Goal: Information Seeking & Learning: Learn about a topic

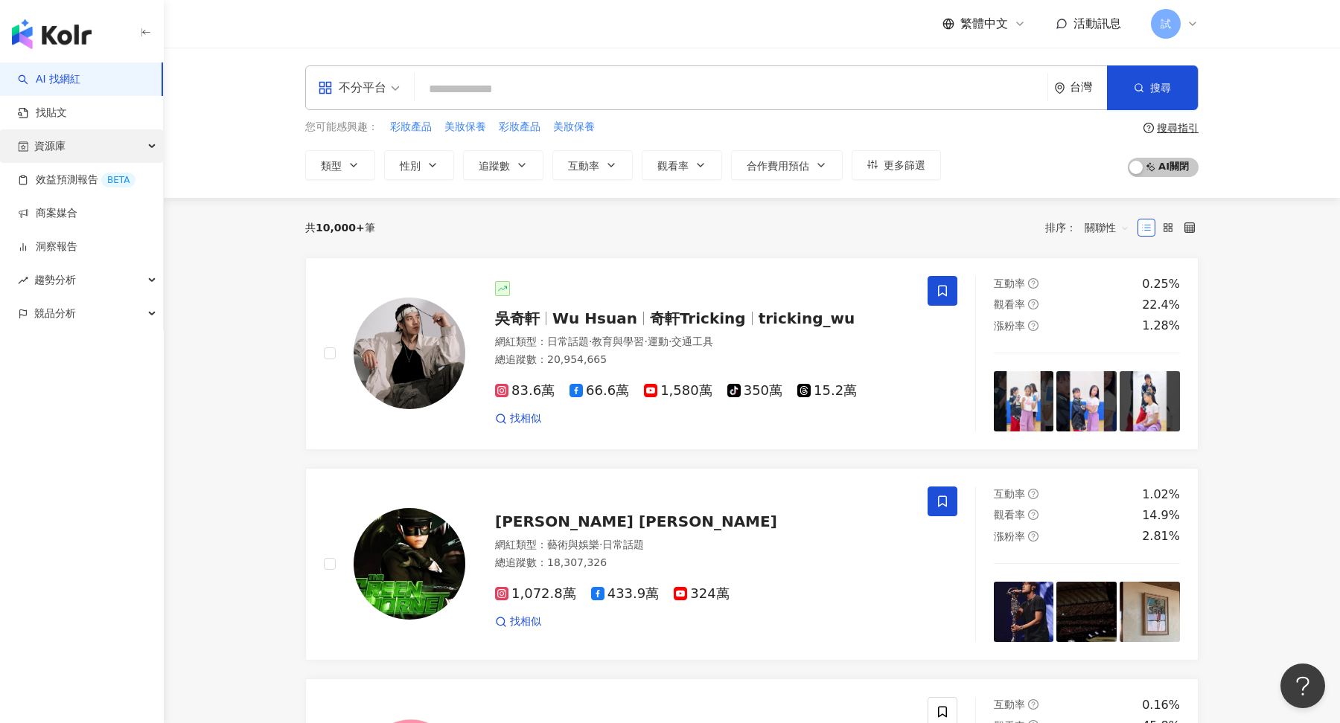
click at [99, 150] on div "資源庫" at bounding box center [81, 145] width 163 height 33
click at [77, 187] on link "網紅管理" at bounding box center [57, 180] width 42 height 15
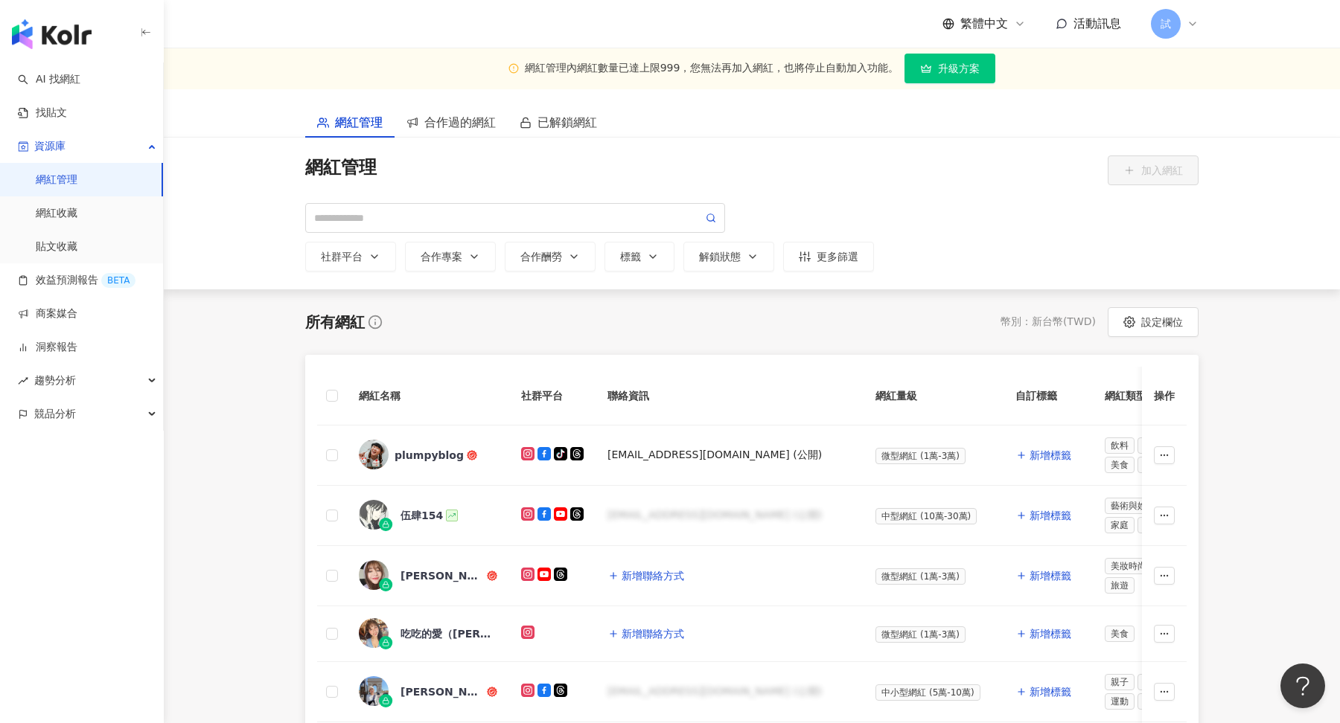
click at [1189, 28] on icon at bounding box center [1192, 24] width 12 height 12
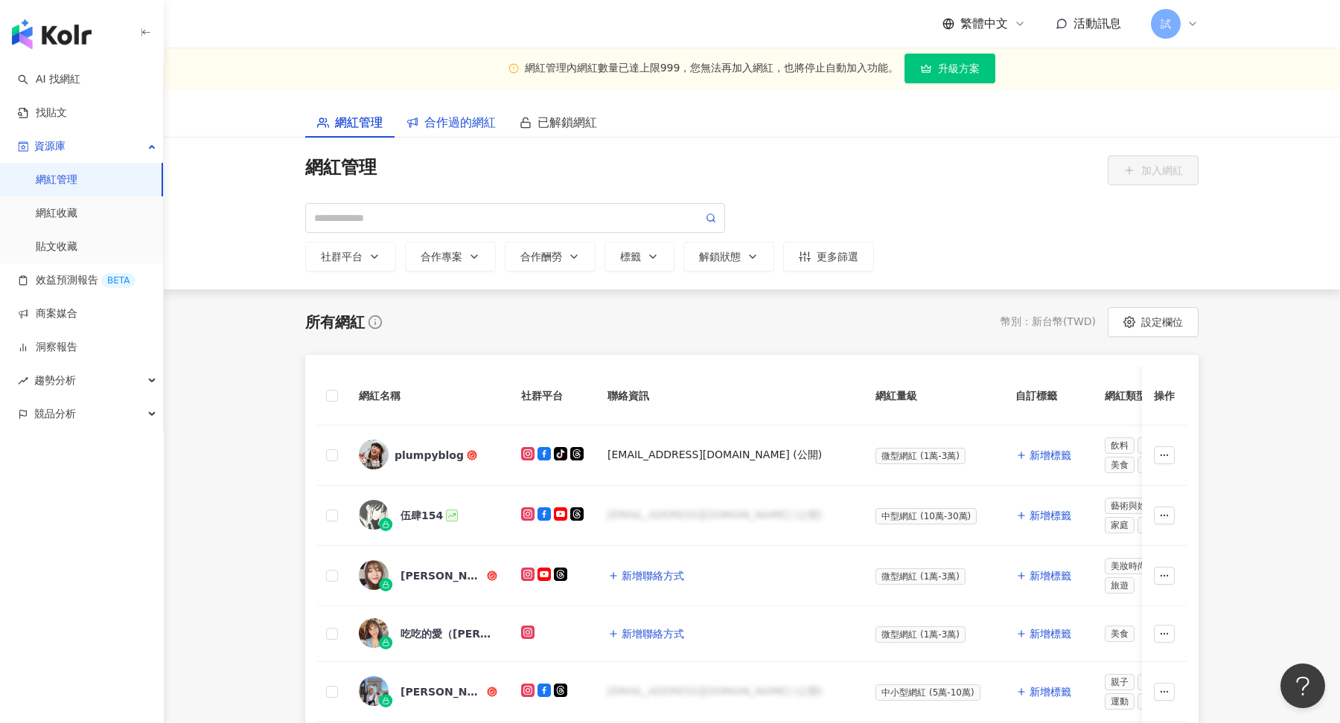
click at [468, 129] on span "合作過的網紅" at bounding box center [459, 122] width 71 height 19
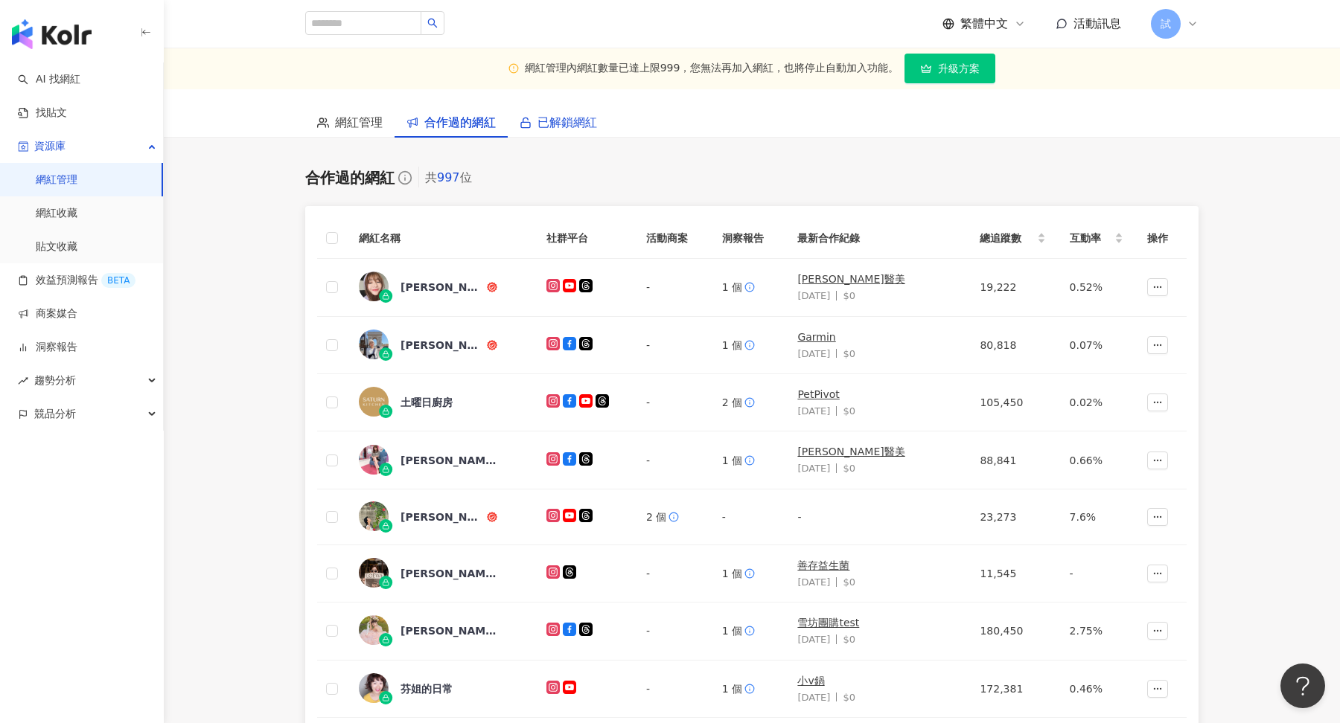
click at [568, 124] on span "已解鎖網紅" at bounding box center [567, 122] width 60 height 19
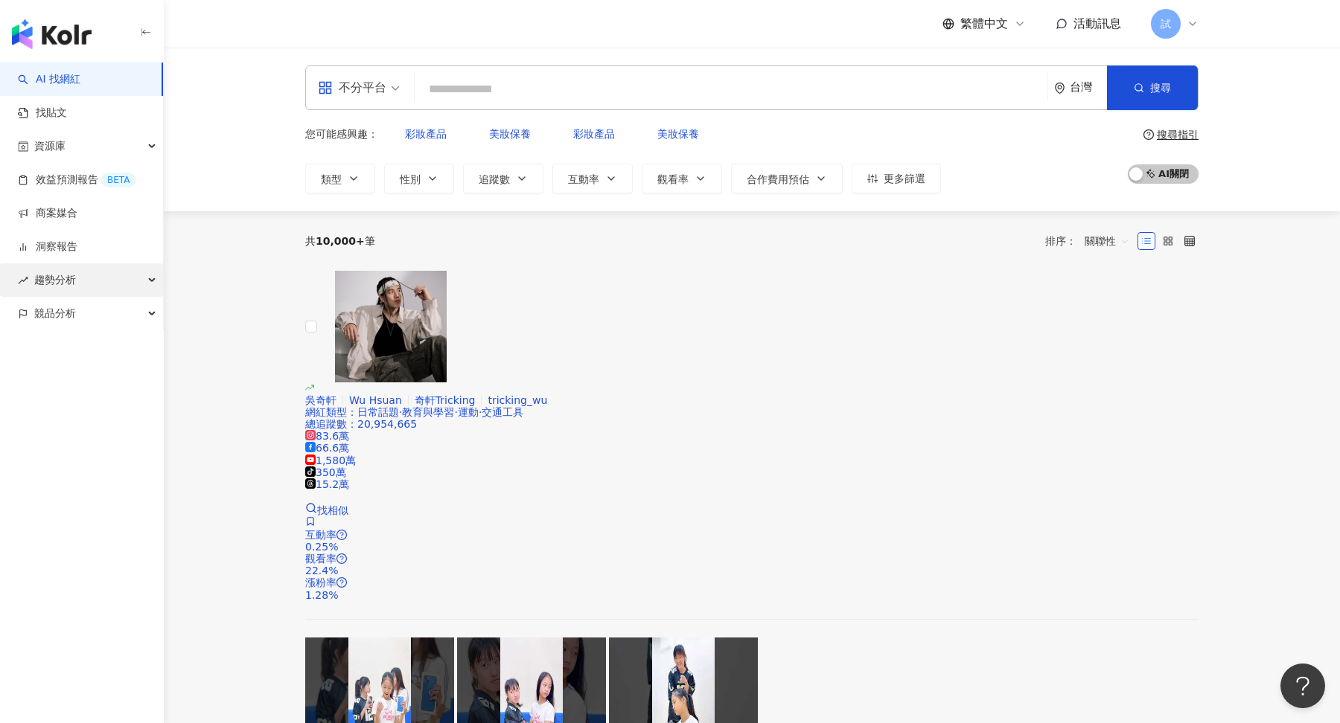
click at [92, 268] on div "趨勢分析" at bounding box center [81, 279] width 163 height 33
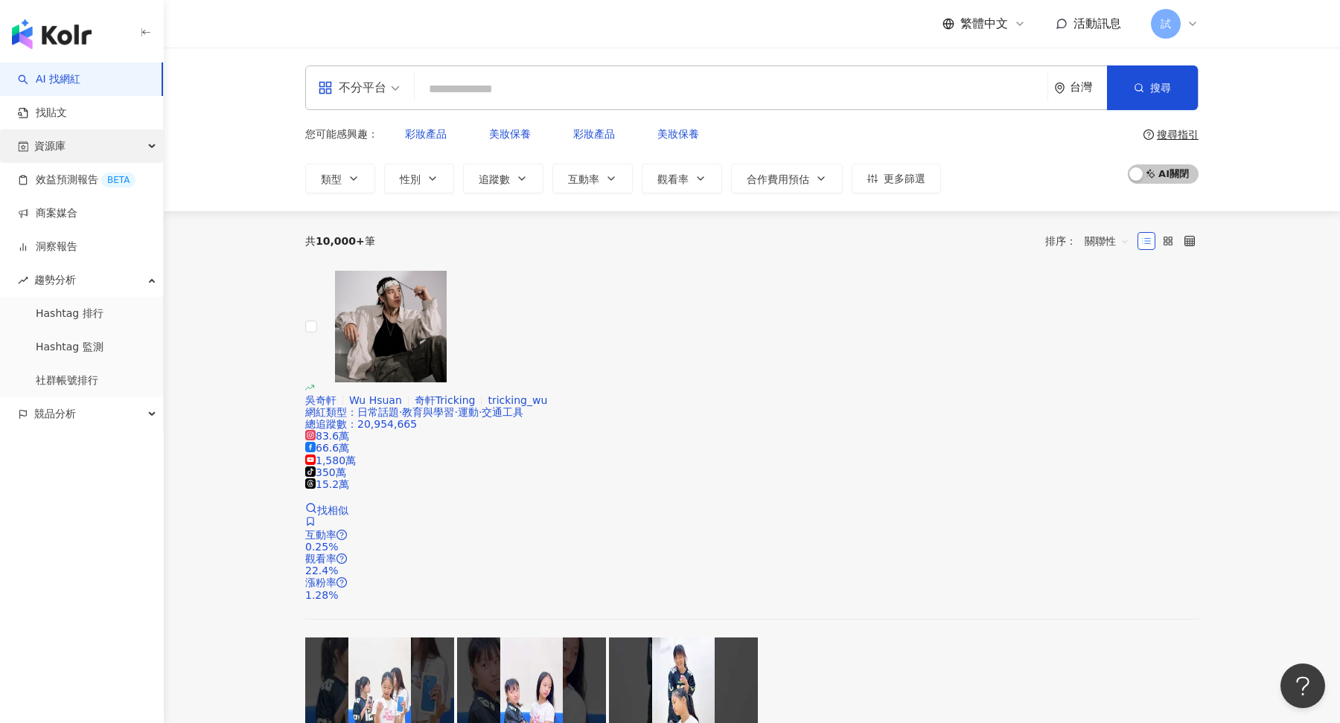
click at [100, 153] on div "資源庫" at bounding box center [81, 145] width 163 height 33
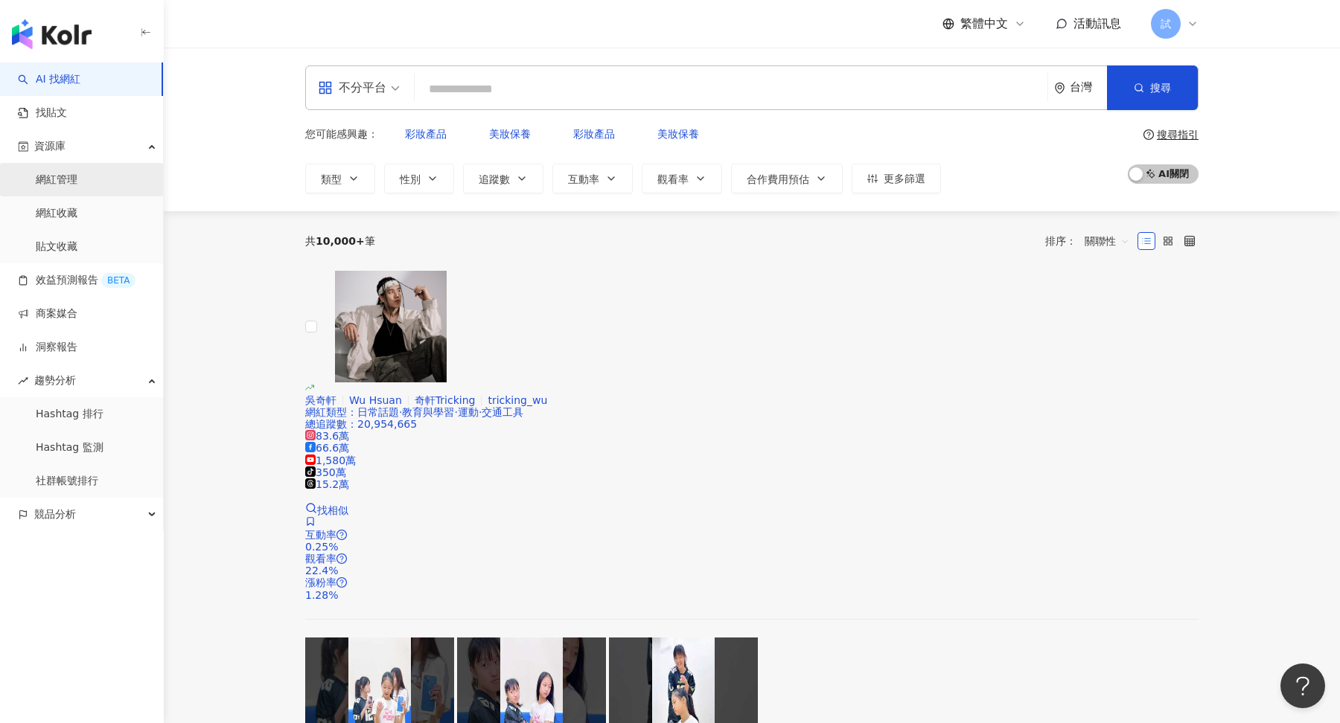
click at [77, 188] on link "網紅管理" at bounding box center [57, 180] width 42 height 15
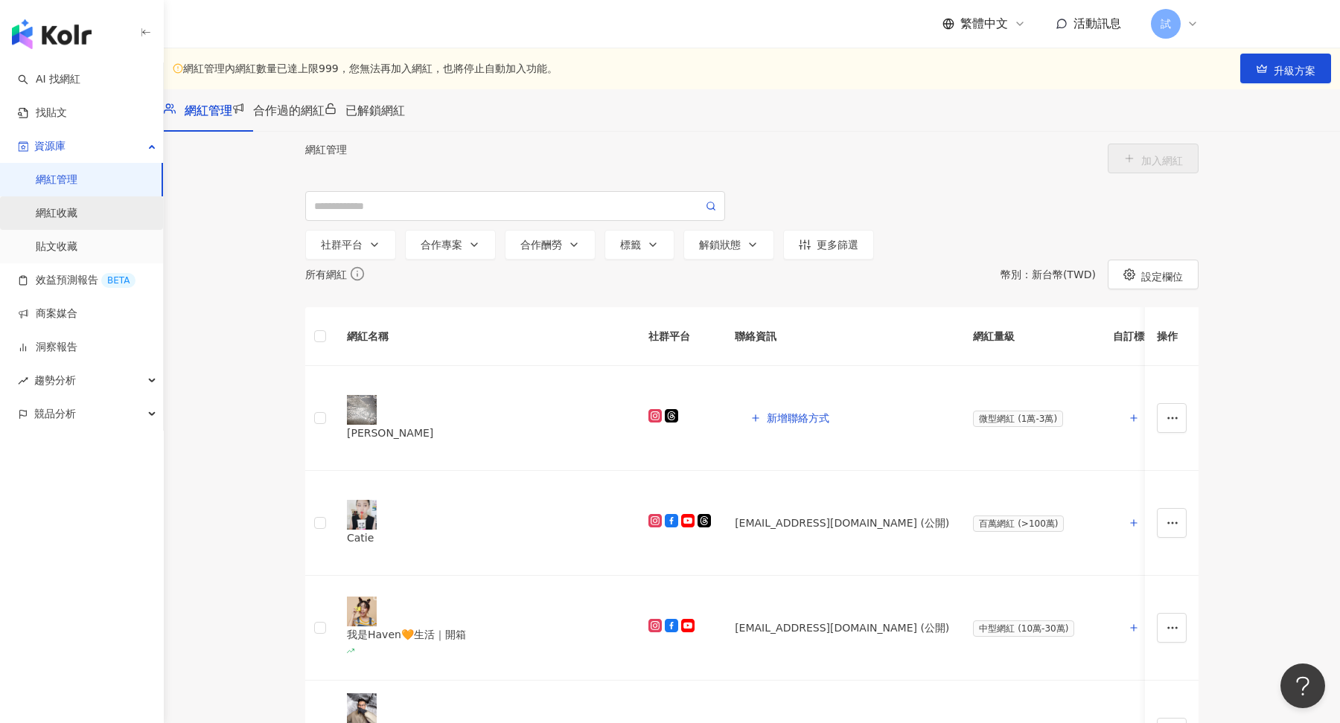
click at [77, 208] on link "網紅收藏" at bounding box center [57, 213] width 42 height 15
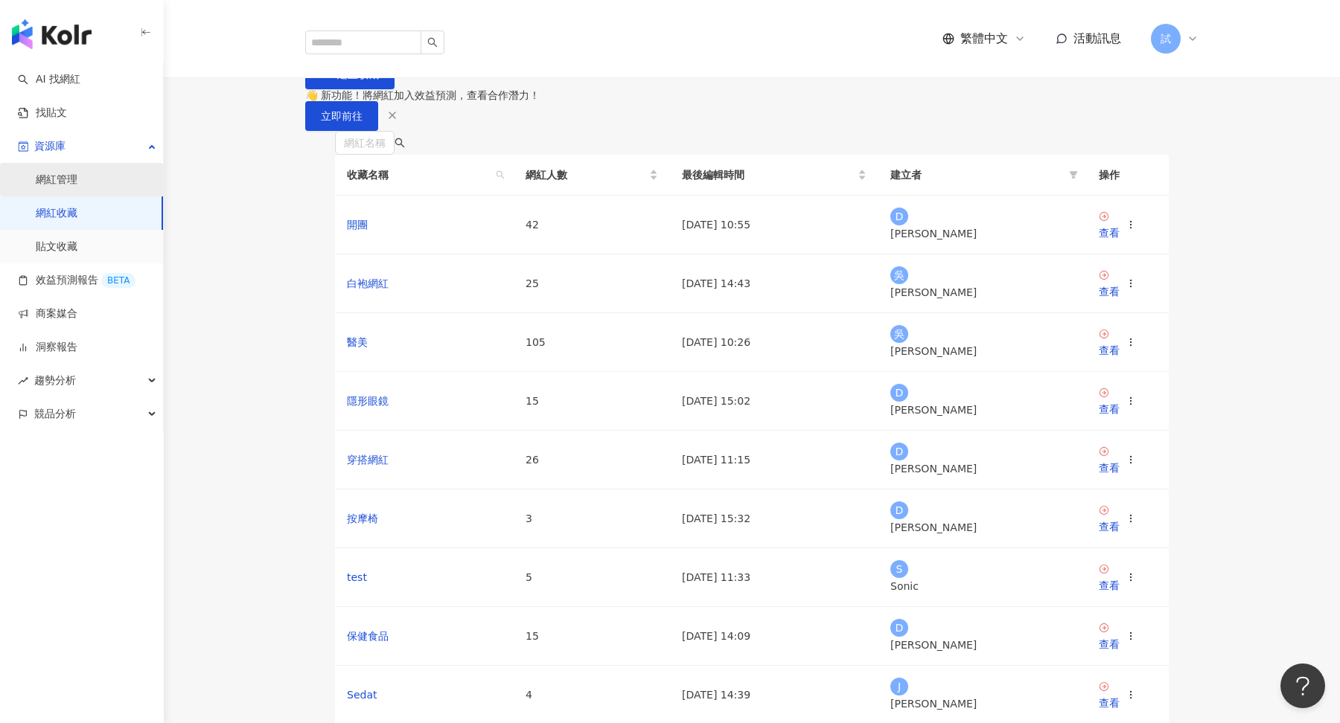
click at [77, 181] on link "網紅管理" at bounding box center [57, 180] width 42 height 15
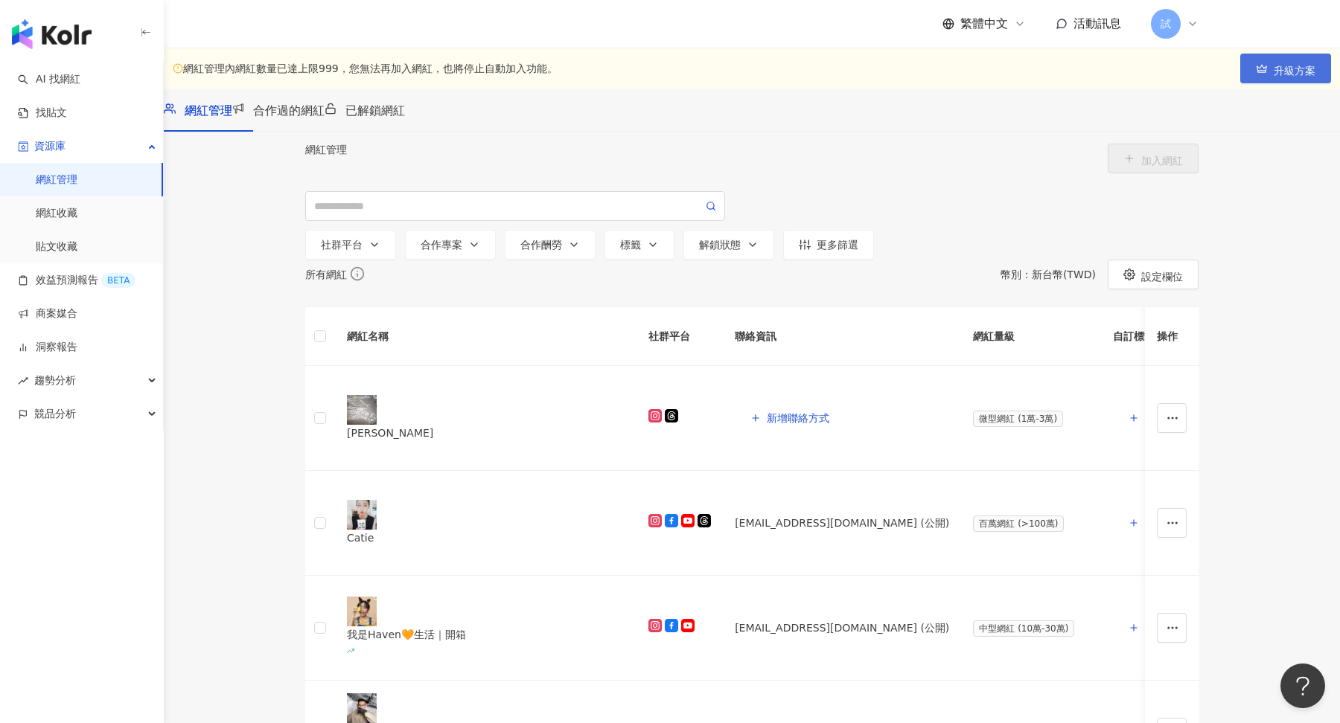
click at [1273, 73] on span "升級方案" at bounding box center [1294, 71] width 42 height 12
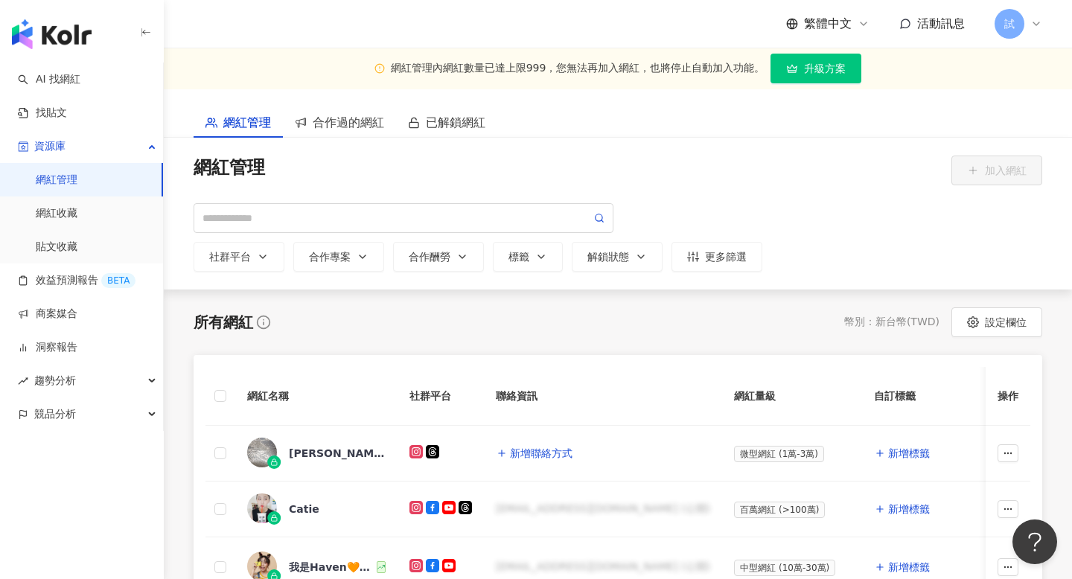
click at [1036, 31] on div "試" at bounding box center [1018, 24] width 48 height 30
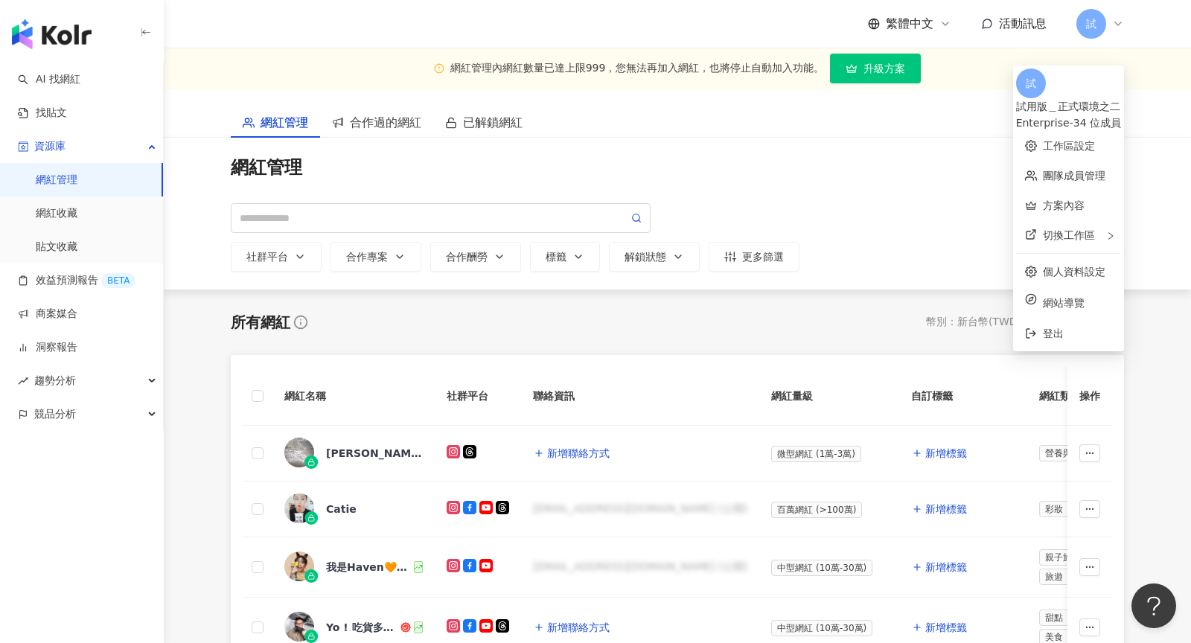
scroll to position [120, 0]
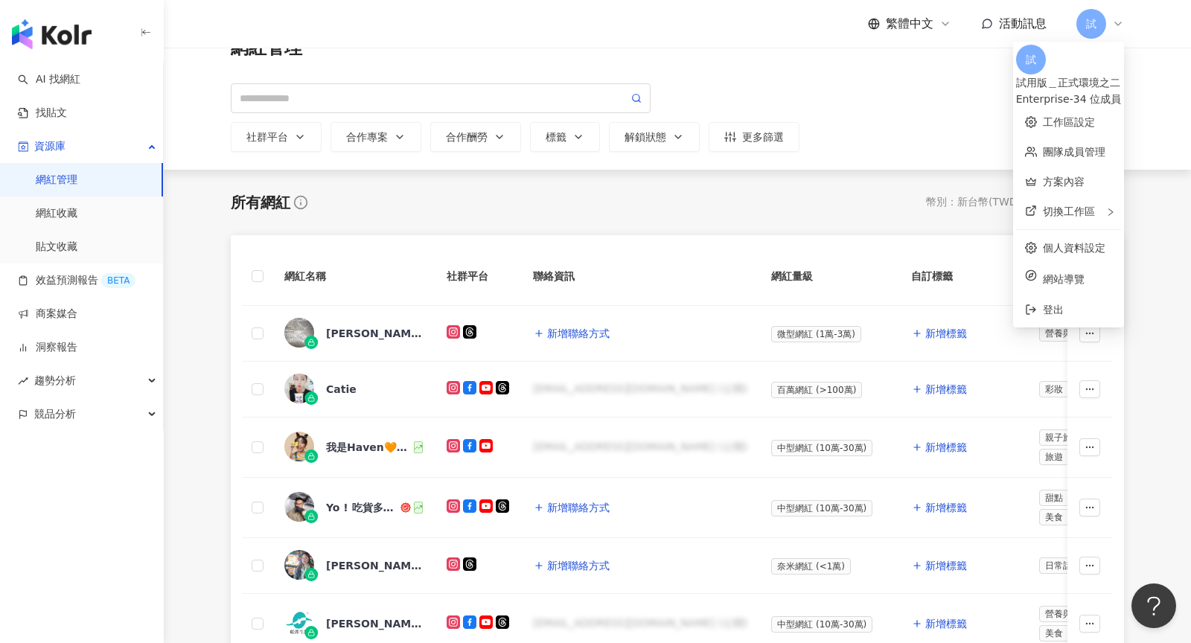
click at [795, 199] on div "所有網紅 幣別 ： 新台幣 ( TWD ) 設定欄位" at bounding box center [677, 203] width 893 height 30
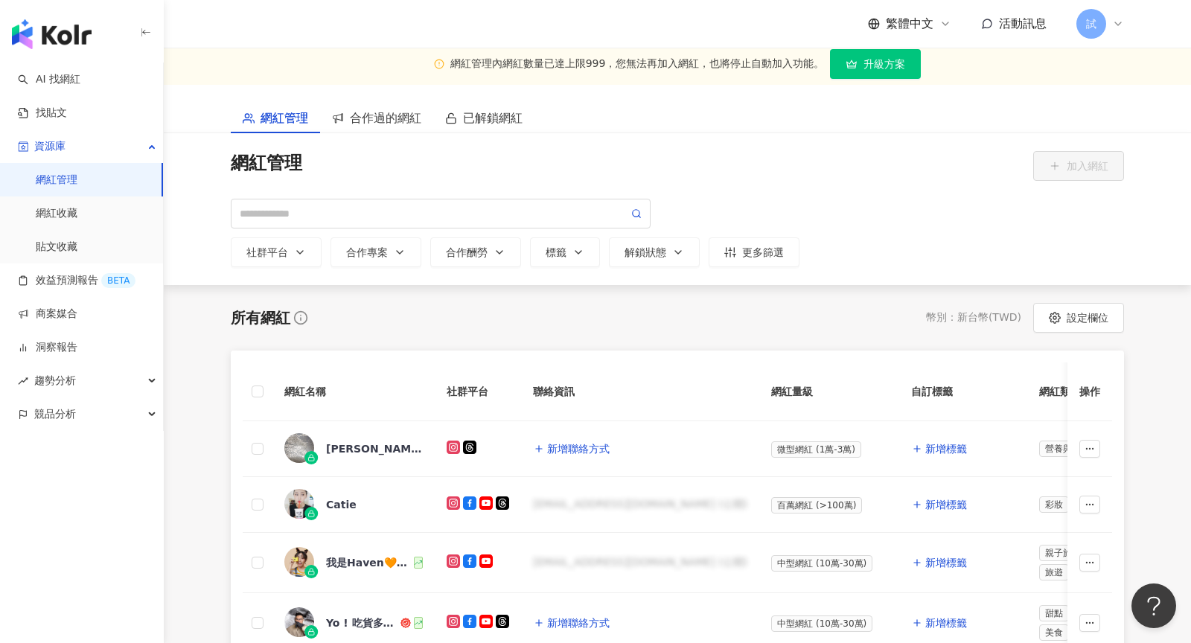
scroll to position [0, 0]
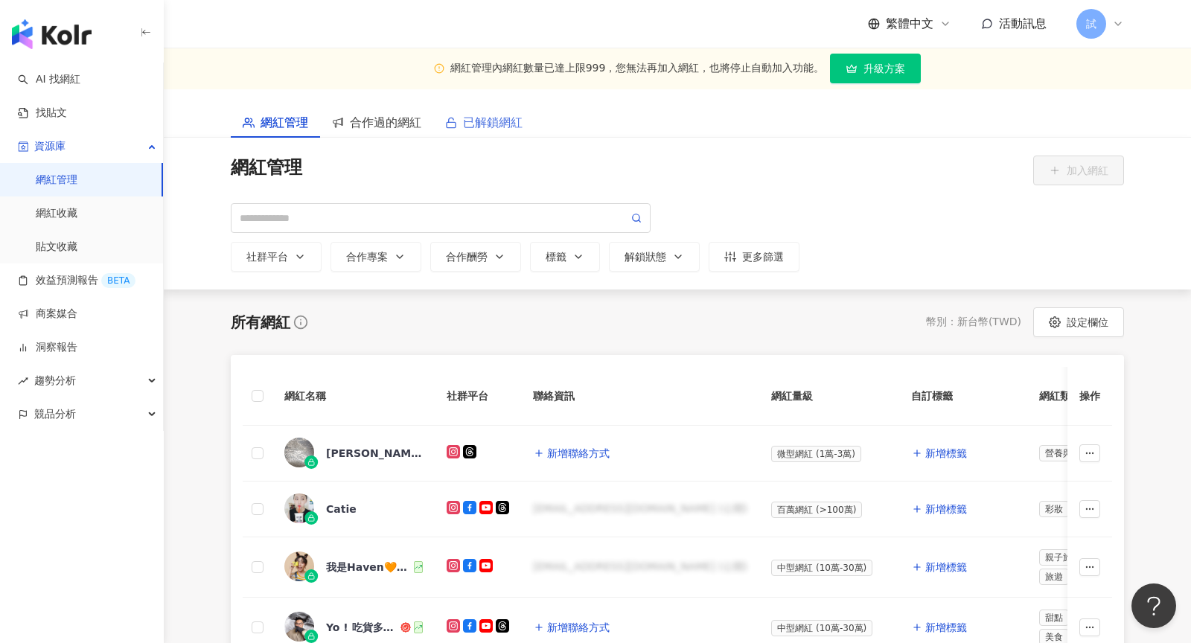
click at [496, 132] on div "已解鎖網紅" at bounding box center [483, 122] width 101 height 31
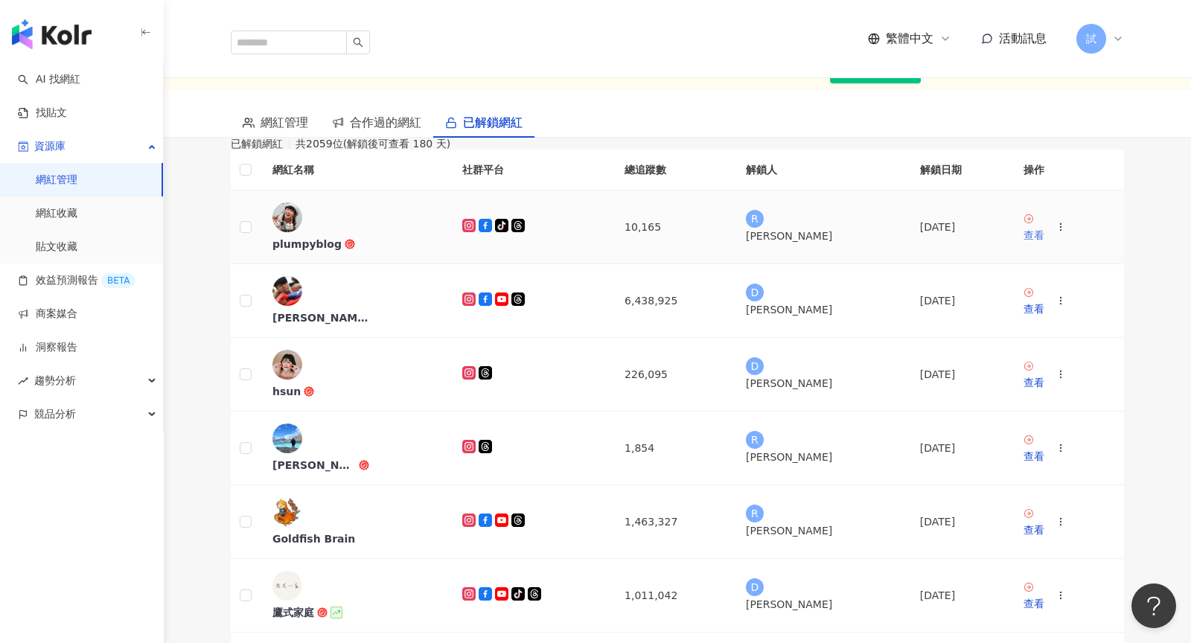
click at [1023, 243] on div "查看" at bounding box center [1033, 235] width 21 height 16
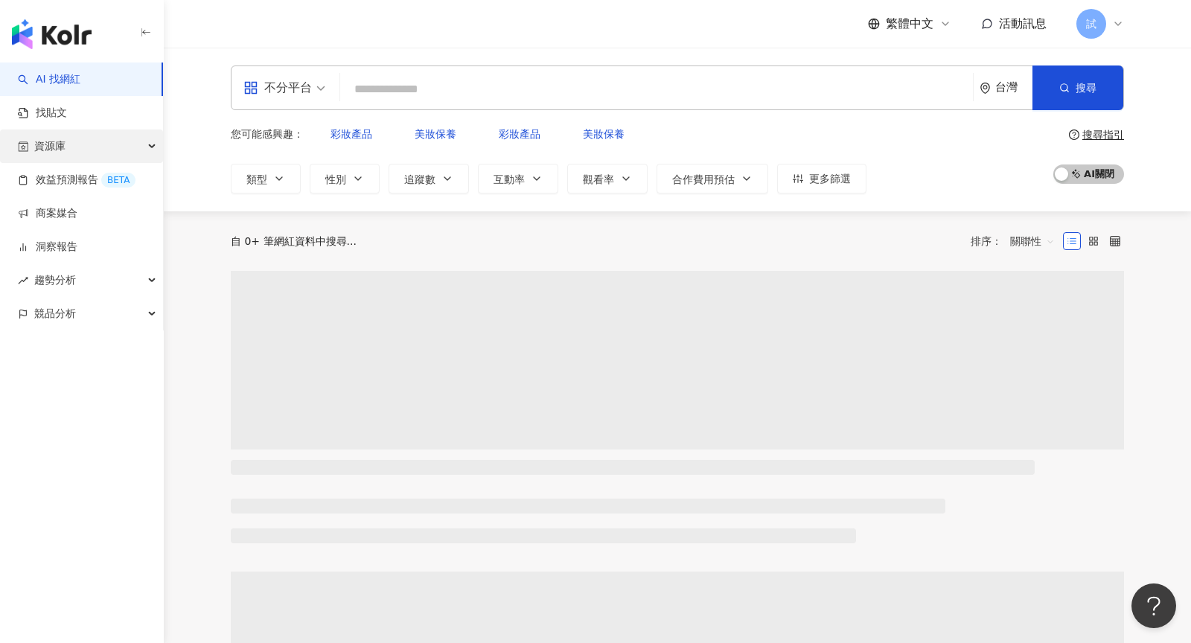
click at [83, 147] on div "資源庫" at bounding box center [81, 145] width 163 height 33
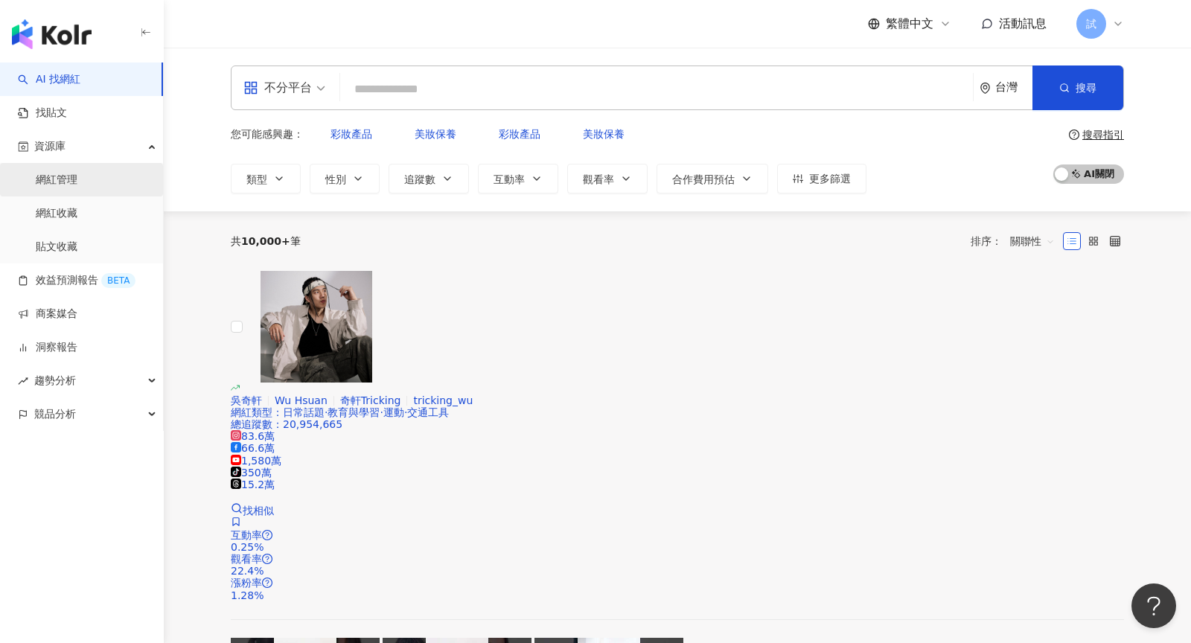
click at [77, 188] on link "網紅管理" at bounding box center [57, 180] width 42 height 15
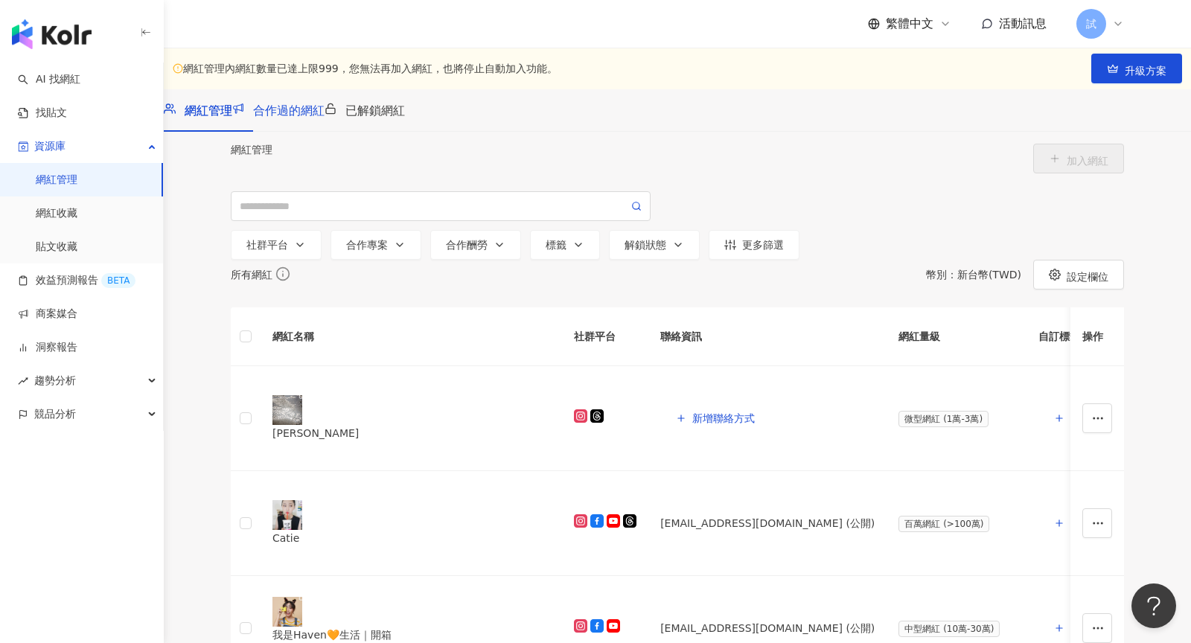
click at [324, 118] on span "合作過的網紅" at bounding box center [288, 110] width 71 height 14
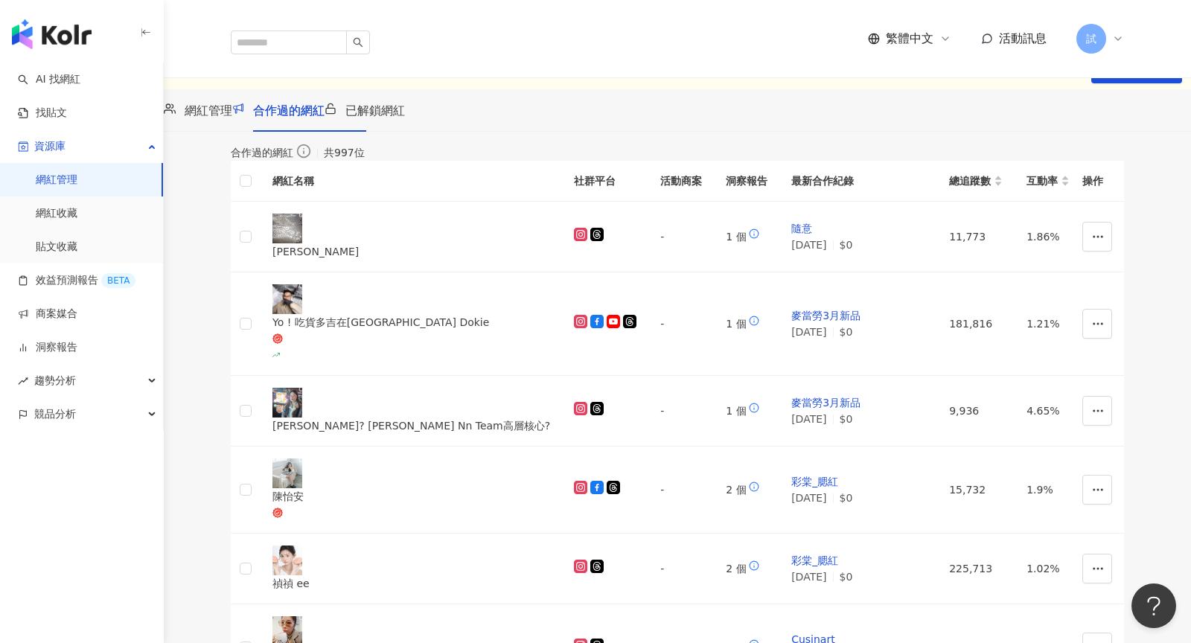
click at [1121, 33] on icon at bounding box center [1118, 39] width 12 height 12
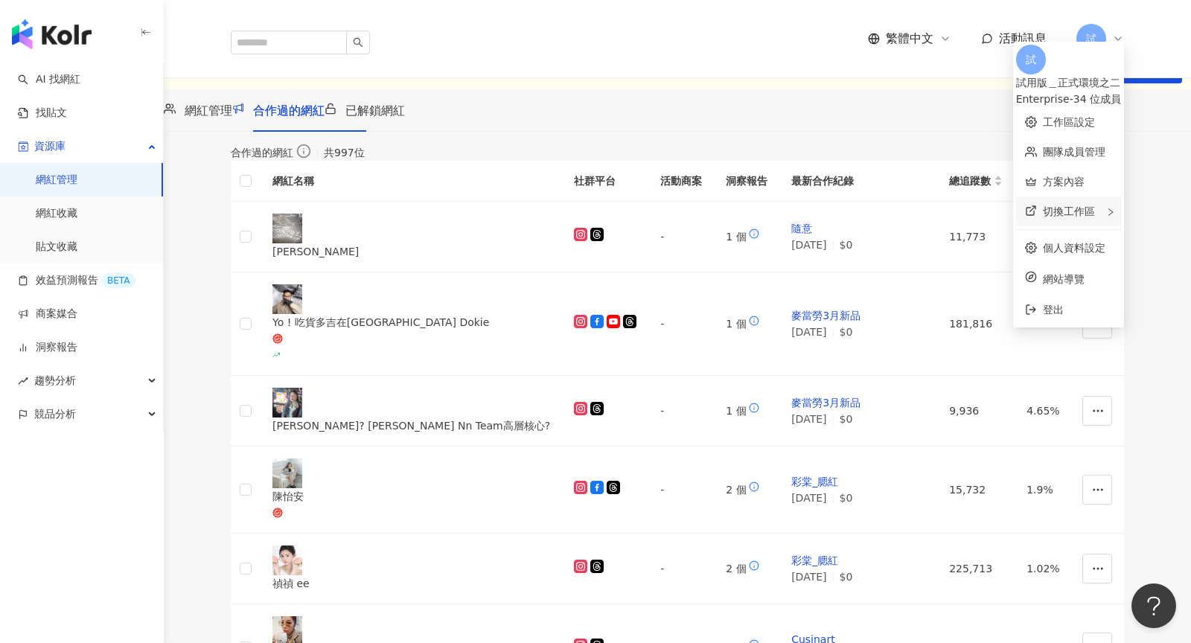
click at [1092, 197] on div "切換工作區" at bounding box center [1068, 211] width 105 height 30
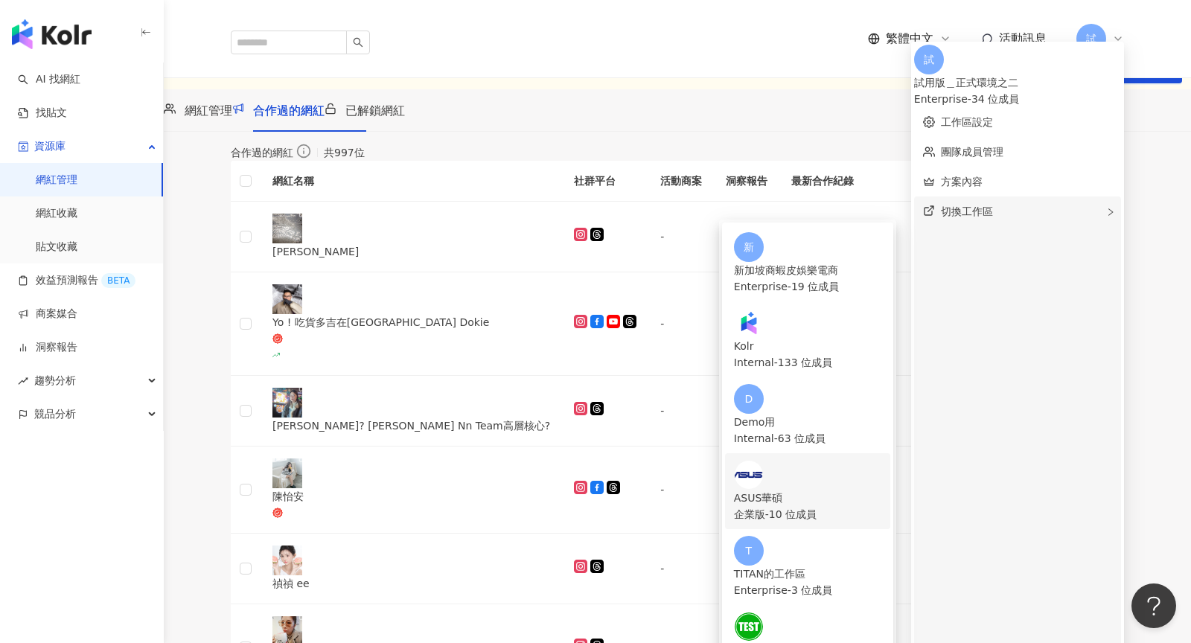
scroll to position [277, 0]
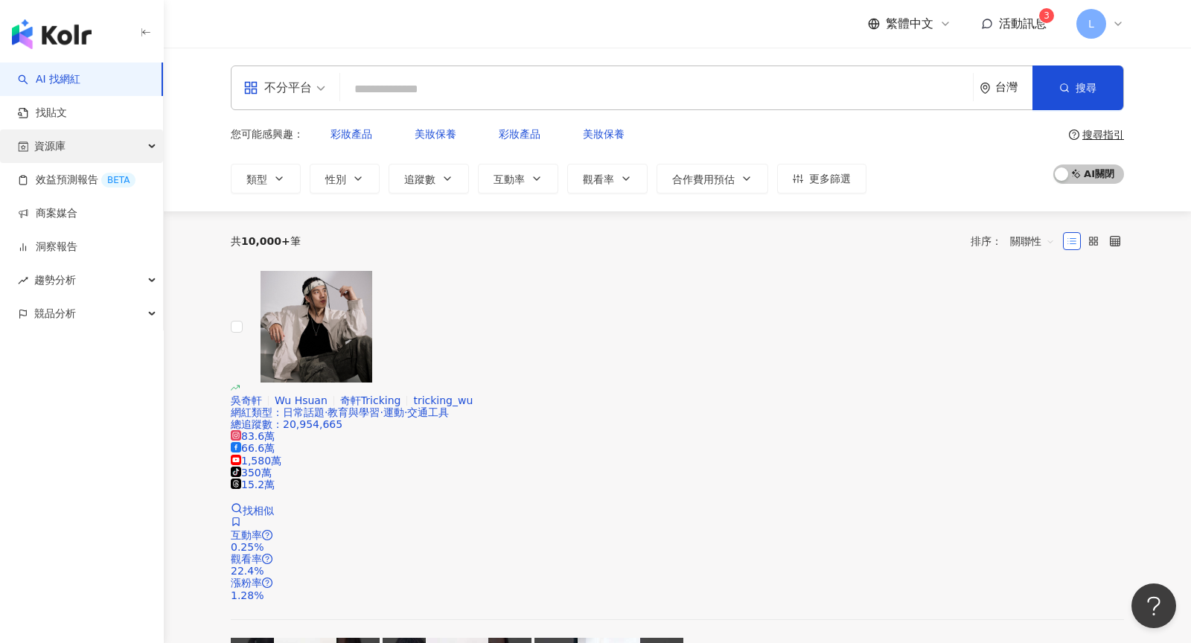
click at [86, 142] on div "資源庫" at bounding box center [81, 145] width 163 height 33
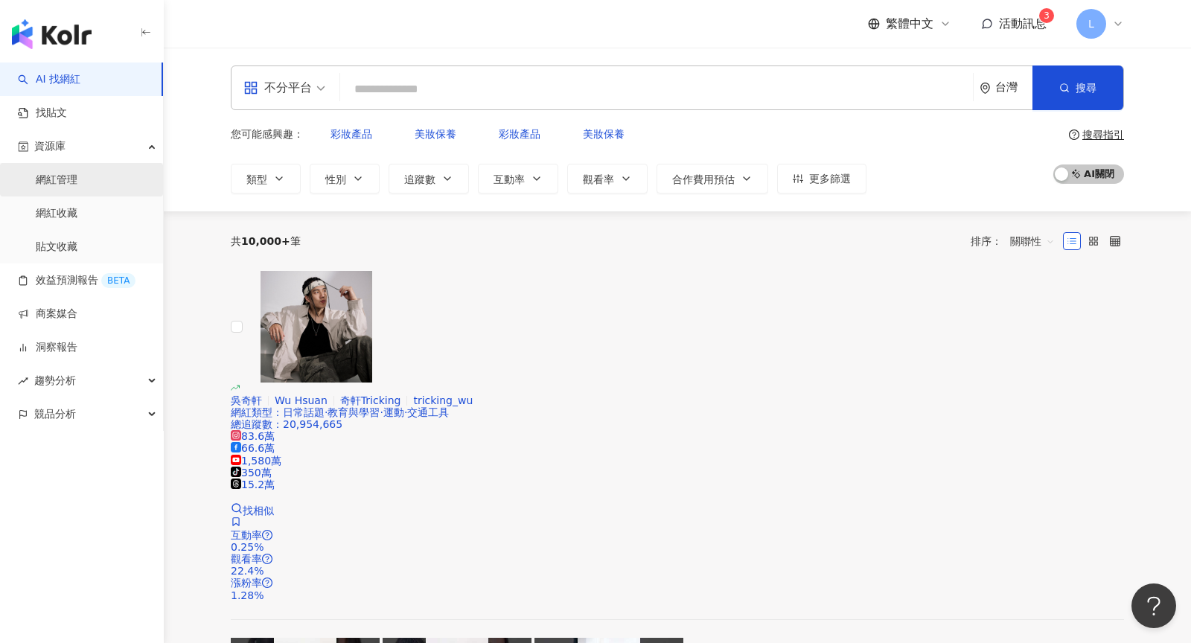
click at [77, 188] on link "網紅管理" at bounding box center [57, 180] width 42 height 15
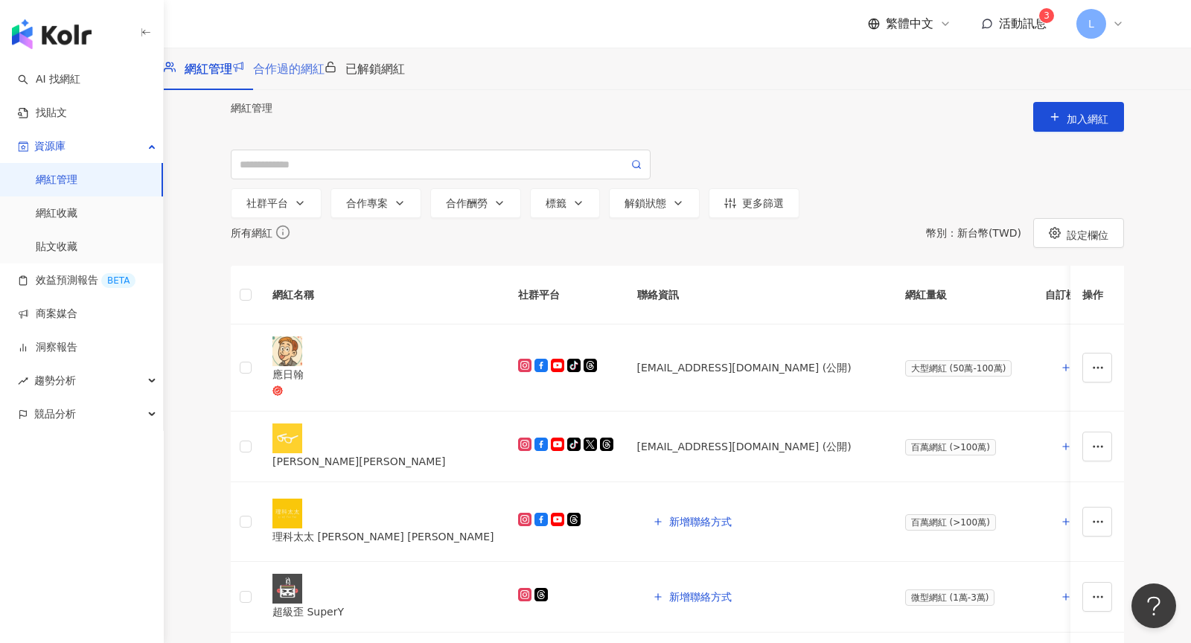
click at [324, 90] on div "合作過的網紅" at bounding box center [278, 69] width 92 height 42
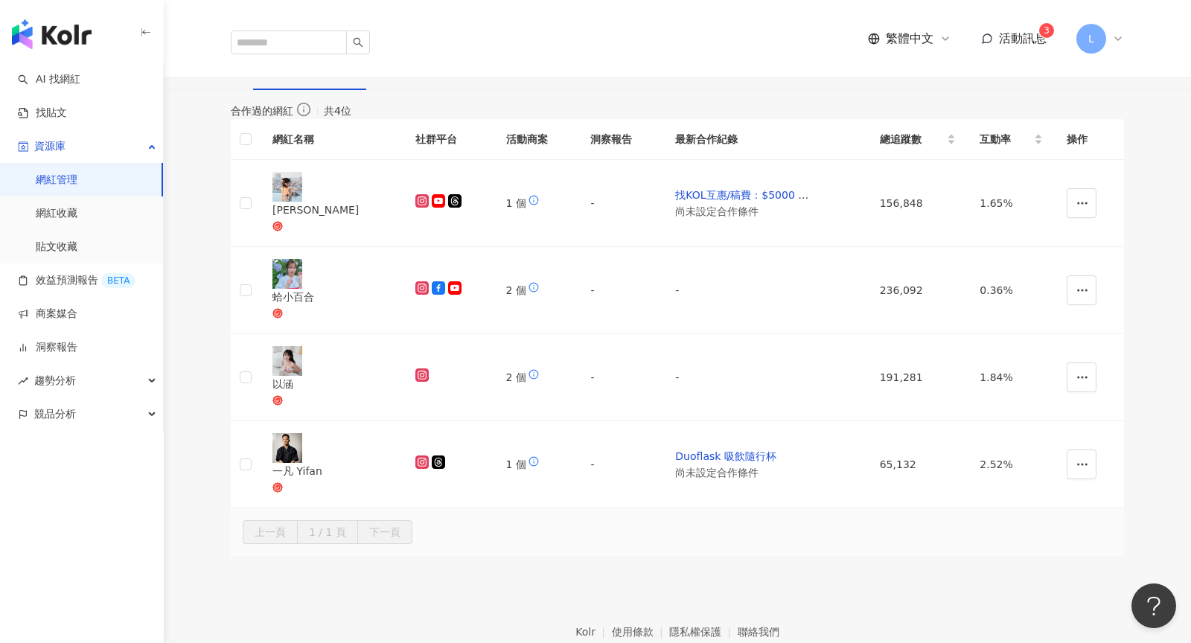
click at [1119, 33] on icon at bounding box center [1118, 39] width 12 height 12
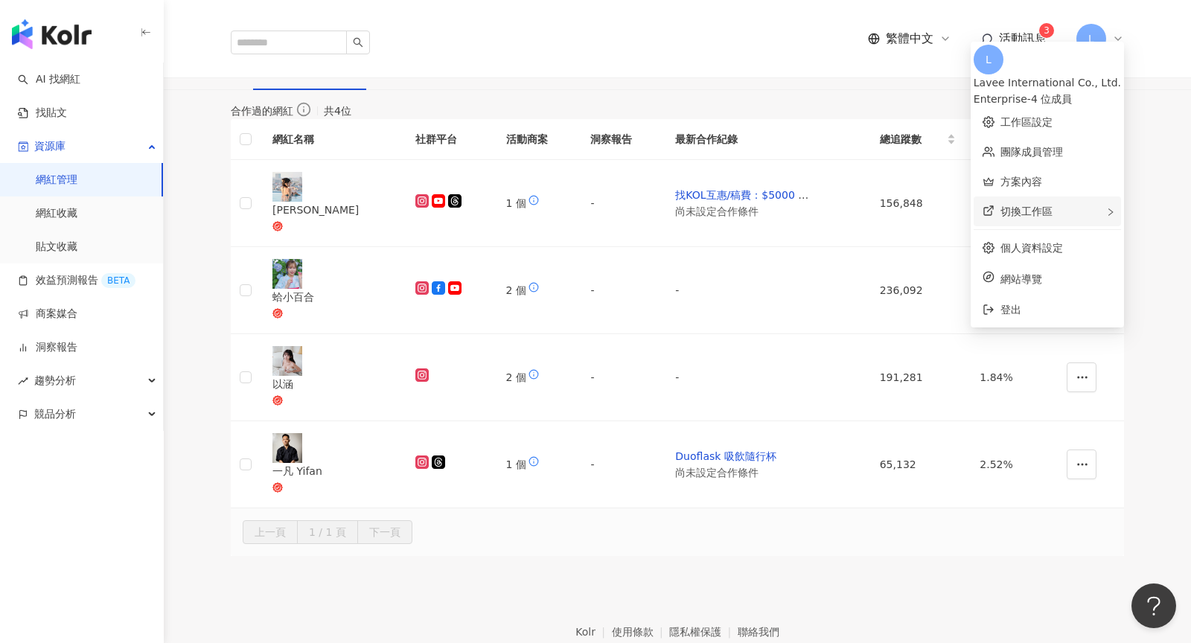
click at [1077, 208] on div "切換工作區" at bounding box center [1046, 211] width 147 height 30
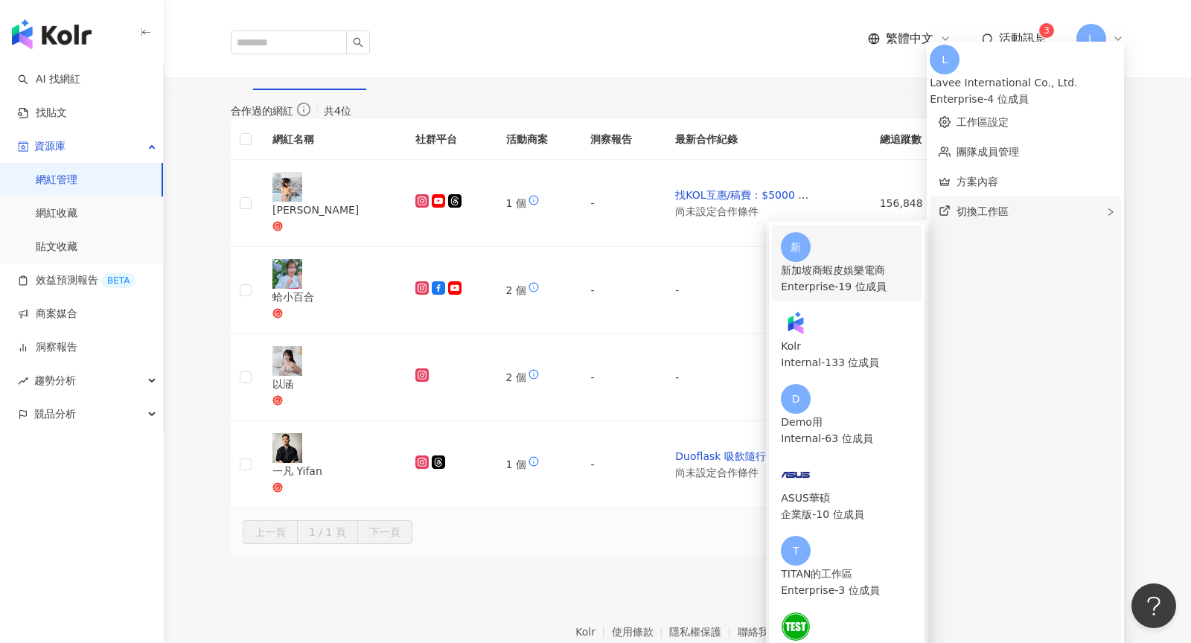
click at [870, 278] on div "Enterprise - 19 位成員" at bounding box center [847, 286] width 132 height 16
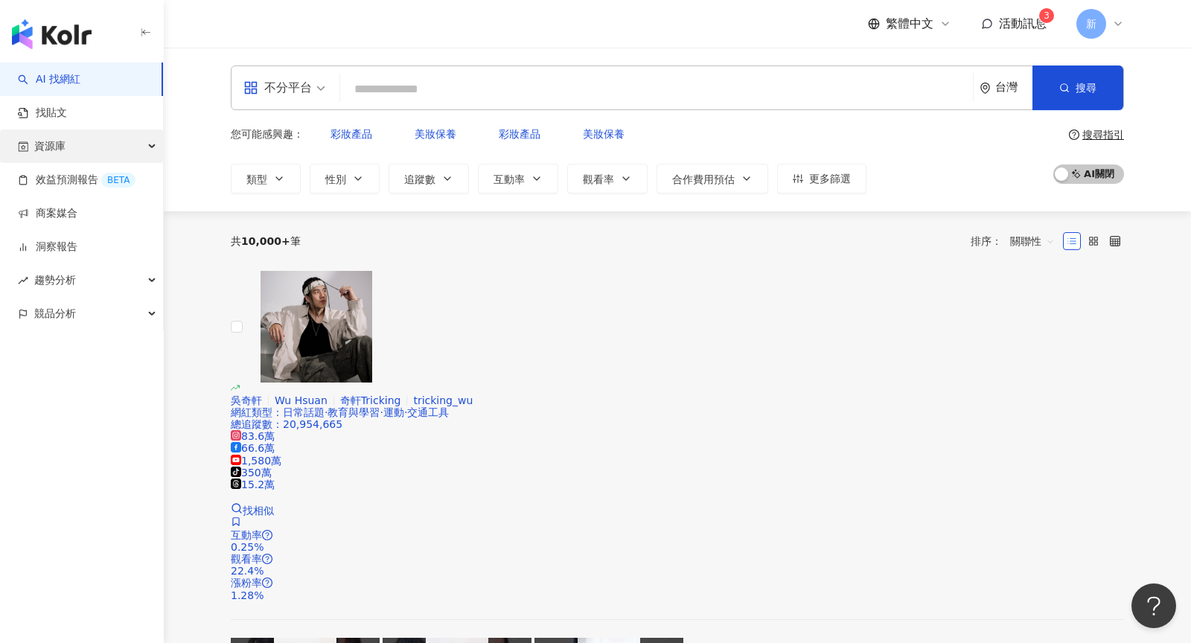
click at [88, 133] on div "資源庫" at bounding box center [81, 145] width 163 height 33
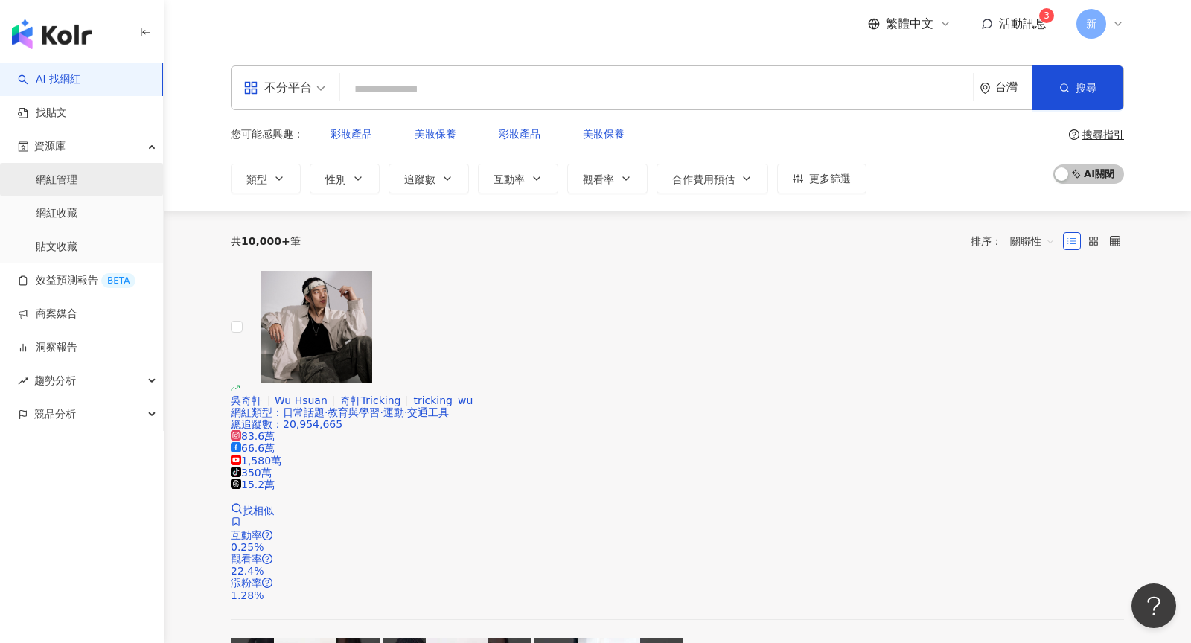
click at [77, 176] on link "網紅管理" at bounding box center [57, 180] width 42 height 15
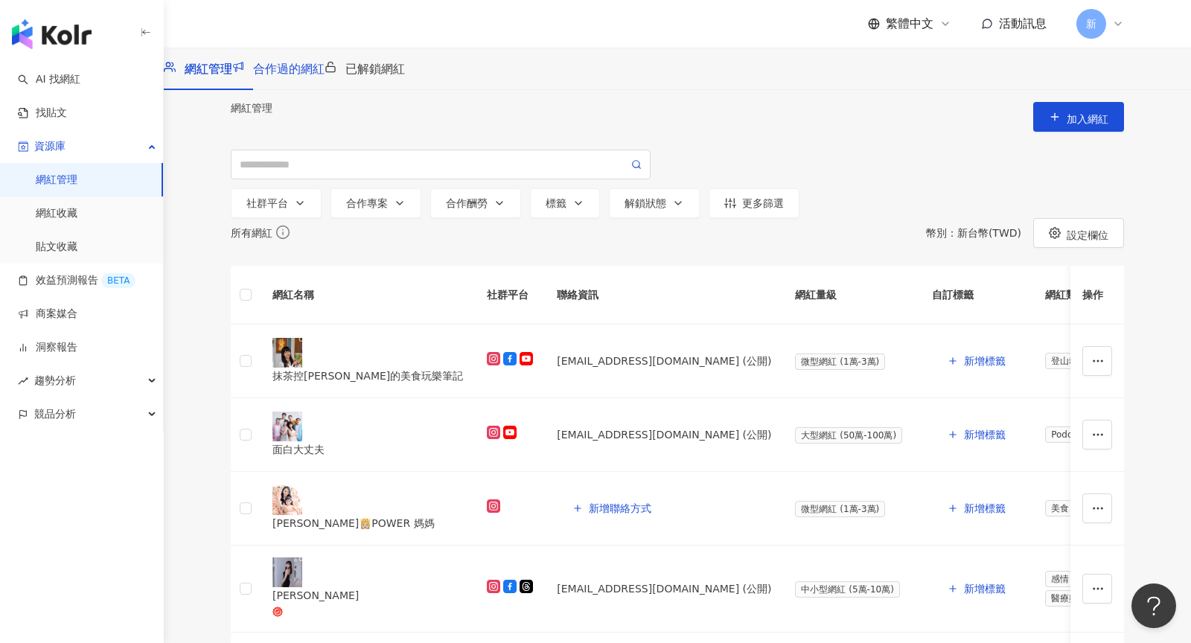
click at [324, 76] on span "合作過的網紅" at bounding box center [288, 69] width 71 height 14
click at [405, 76] on span "已解鎖網紅" at bounding box center [375, 69] width 60 height 14
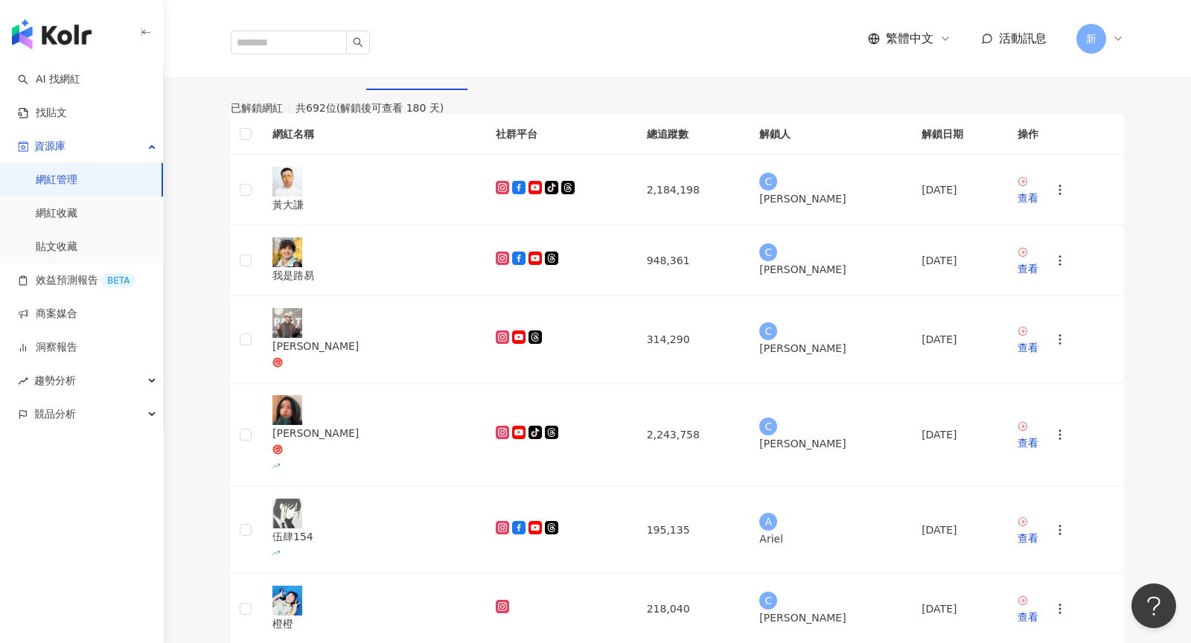
click at [324, 76] on span "合作過的網紅" at bounding box center [288, 69] width 71 height 14
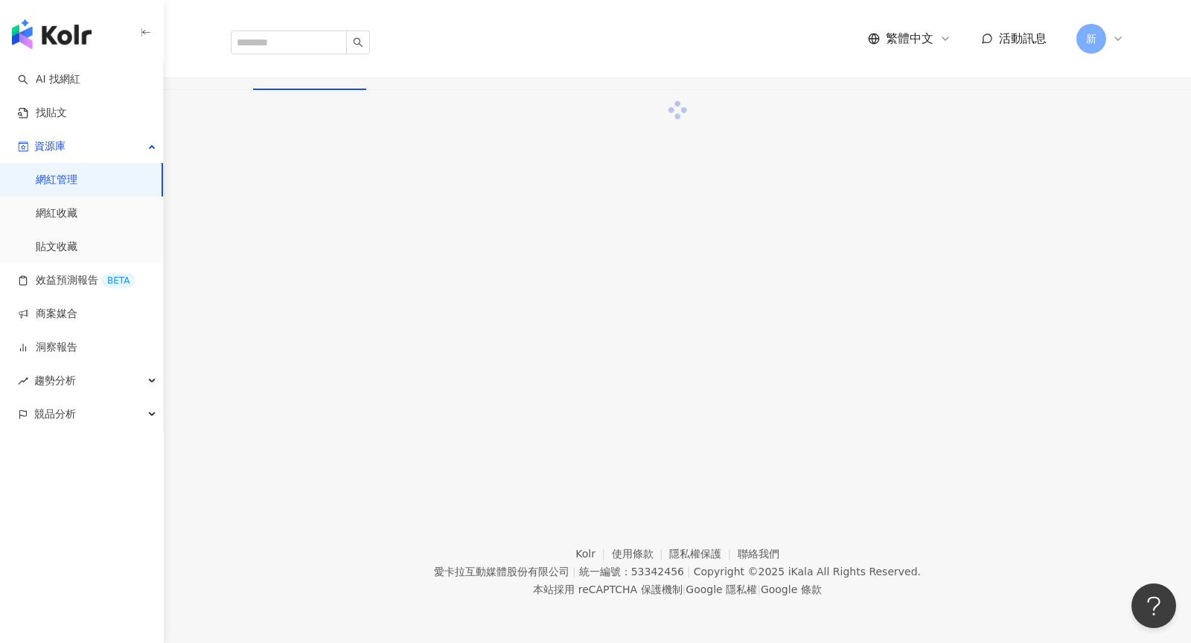
click at [405, 71] on span "已解鎖網紅" at bounding box center [375, 69] width 60 height 14
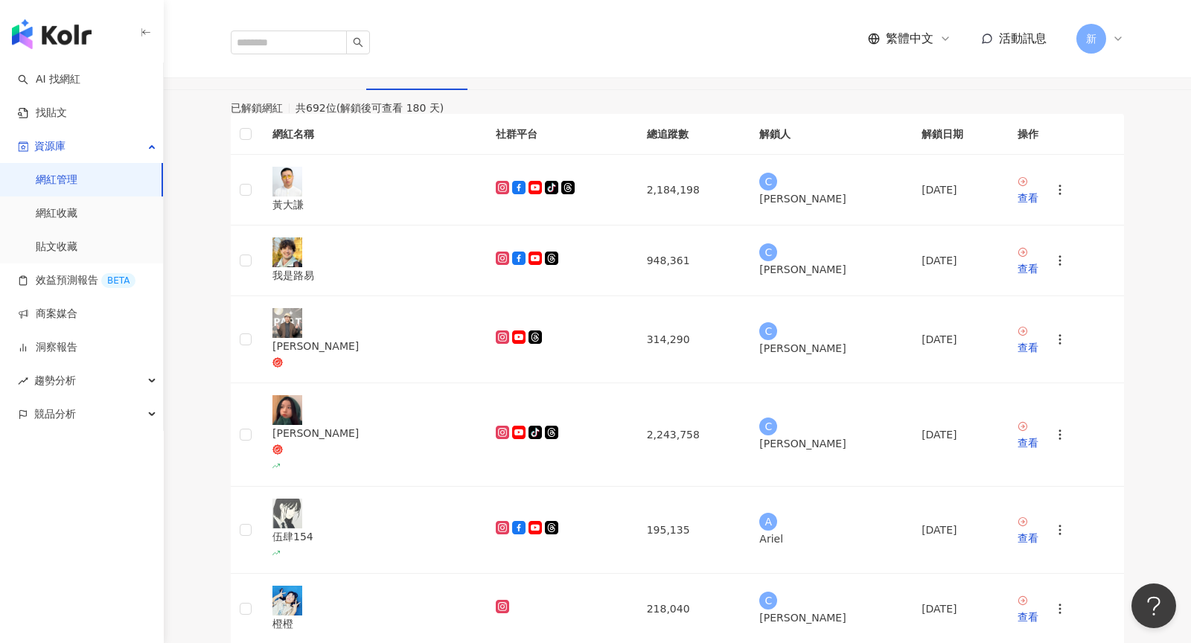
click at [324, 76] on span "合作過的網紅" at bounding box center [288, 69] width 71 height 14
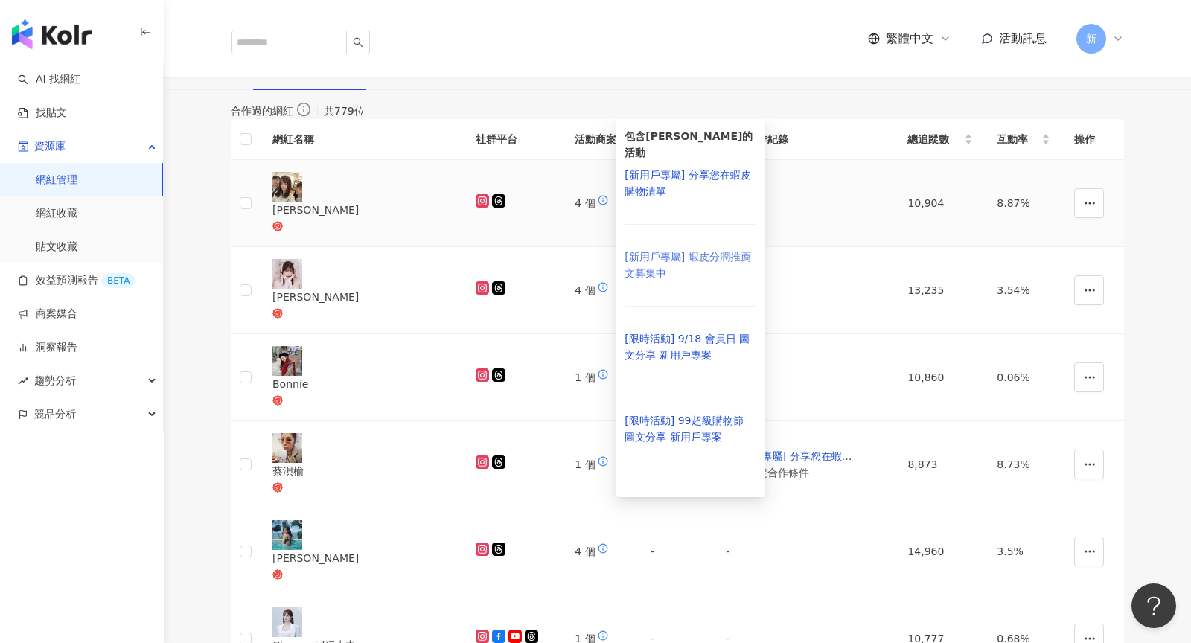
click at [732, 249] on link "[新用戶專屬] 蝦皮分潤推薦文募集中" at bounding box center [690, 265] width 132 height 33
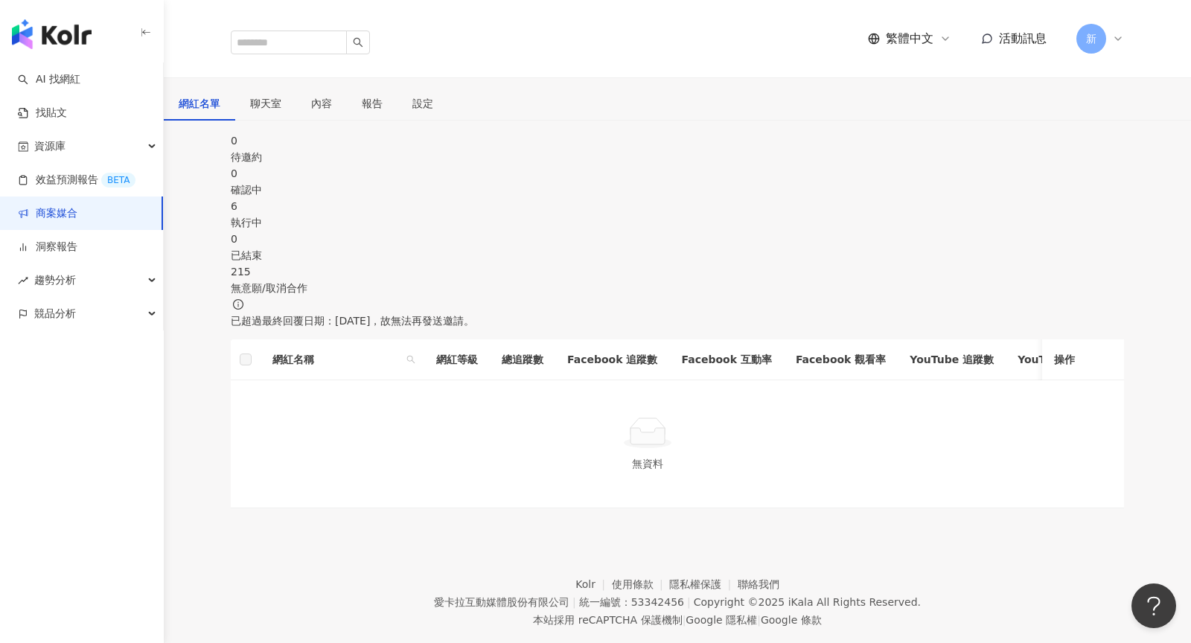
scroll to position [272, 0]
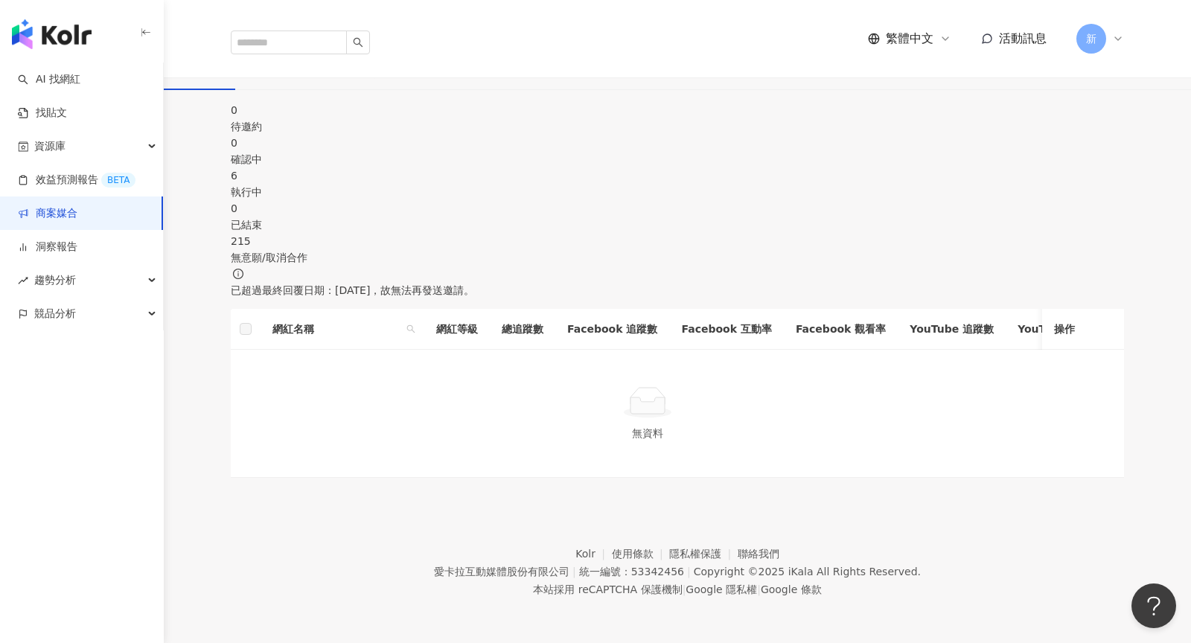
click at [621, 200] on div "執行中" at bounding box center [677, 192] width 893 height 16
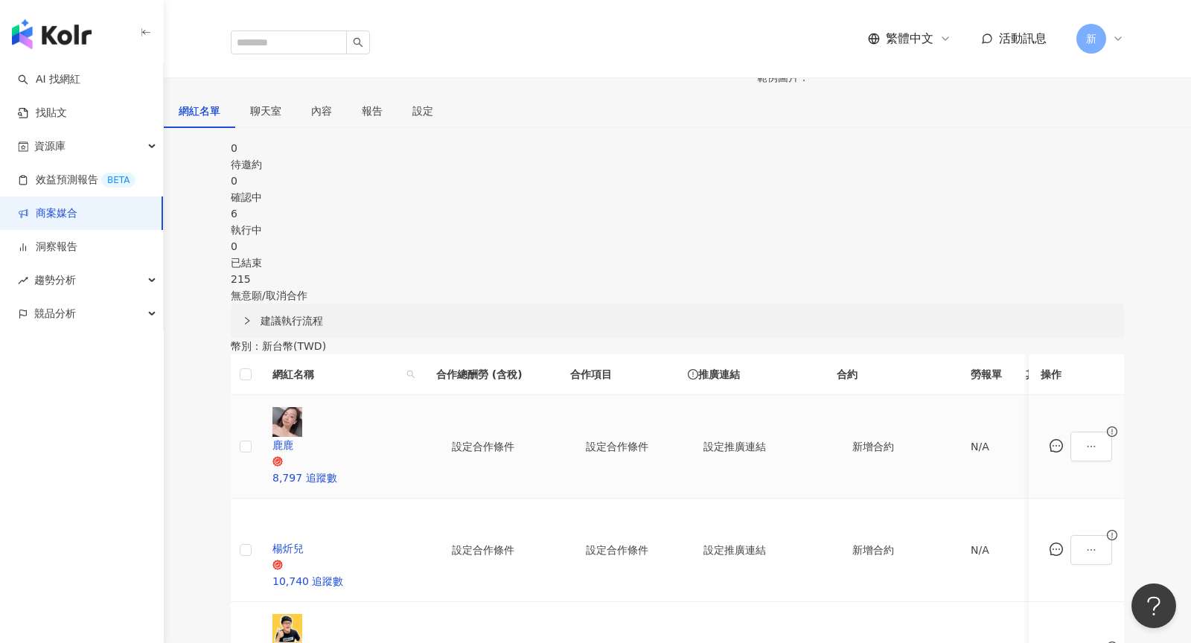
scroll to position [70, 0]
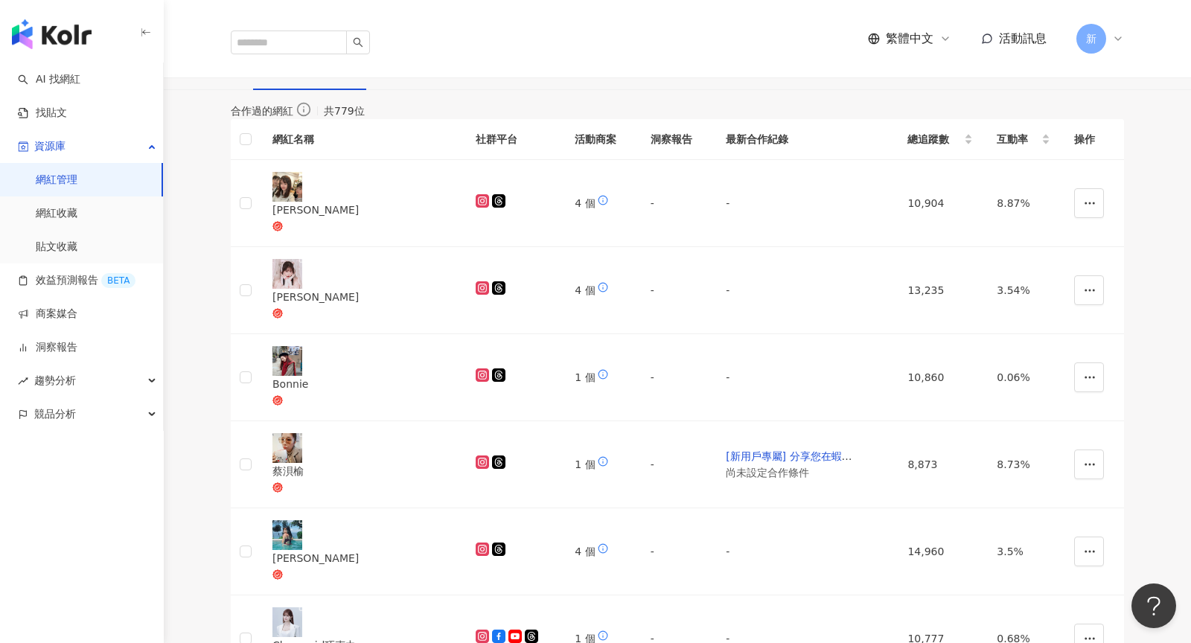
click at [1113, 33] on icon at bounding box center [1118, 39] width 12 height 12
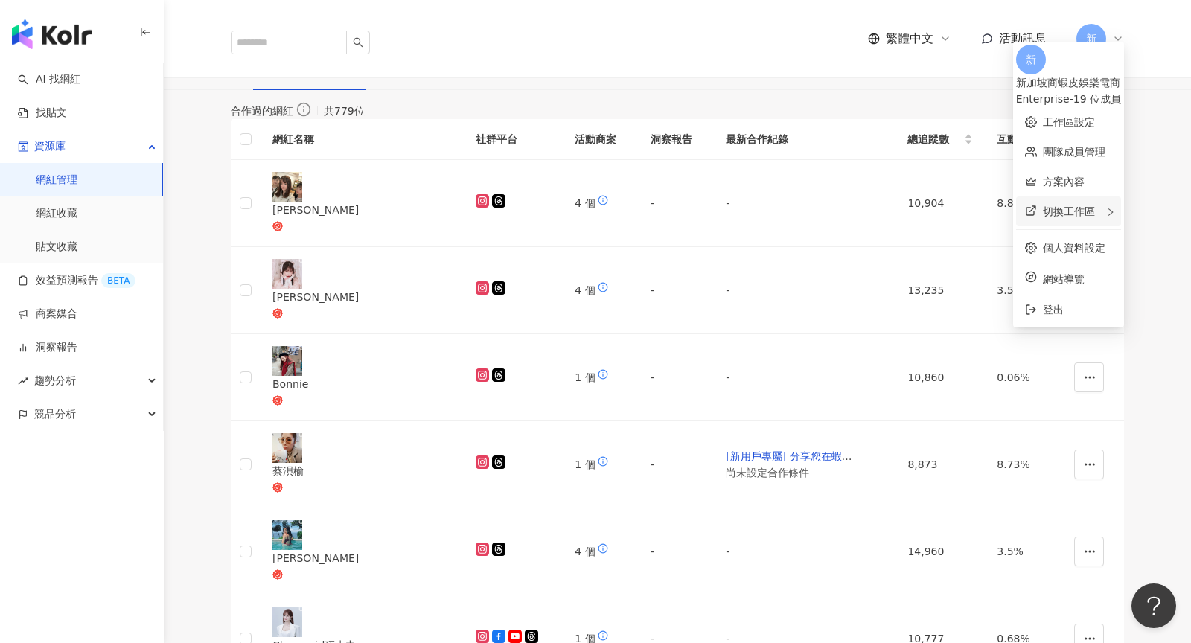
click at [1083, 212] on div "切換工作區" at bounding box center [1068, 211] width 105 height 30
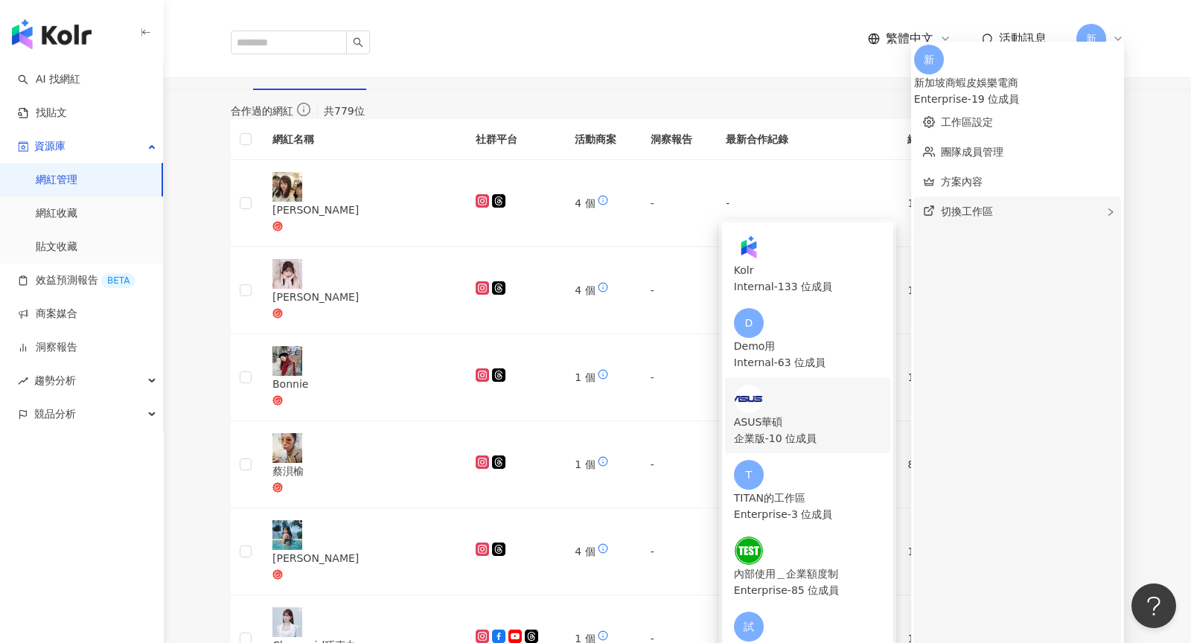
scroll to position [210, 0]
click at [866, 642] on div "試用版＿正式環境之二" at bounding box center [807, 650] width 147 height 16
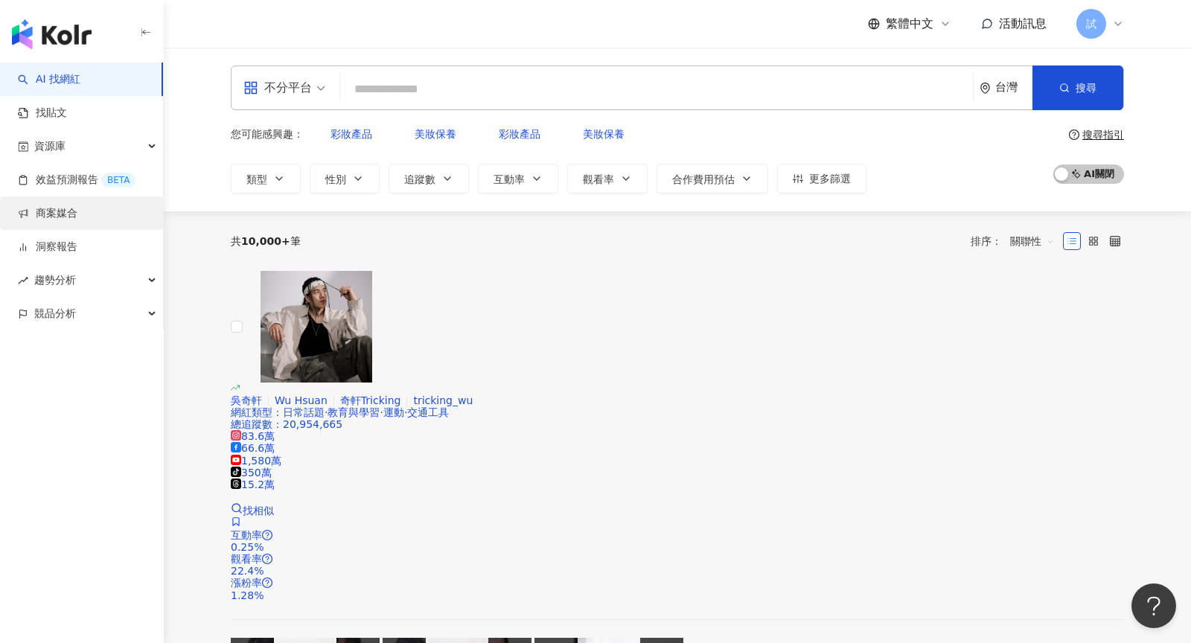
click at [77, 206] on link "商案媒合" at bounding box center [48, 213] width 60 height 15
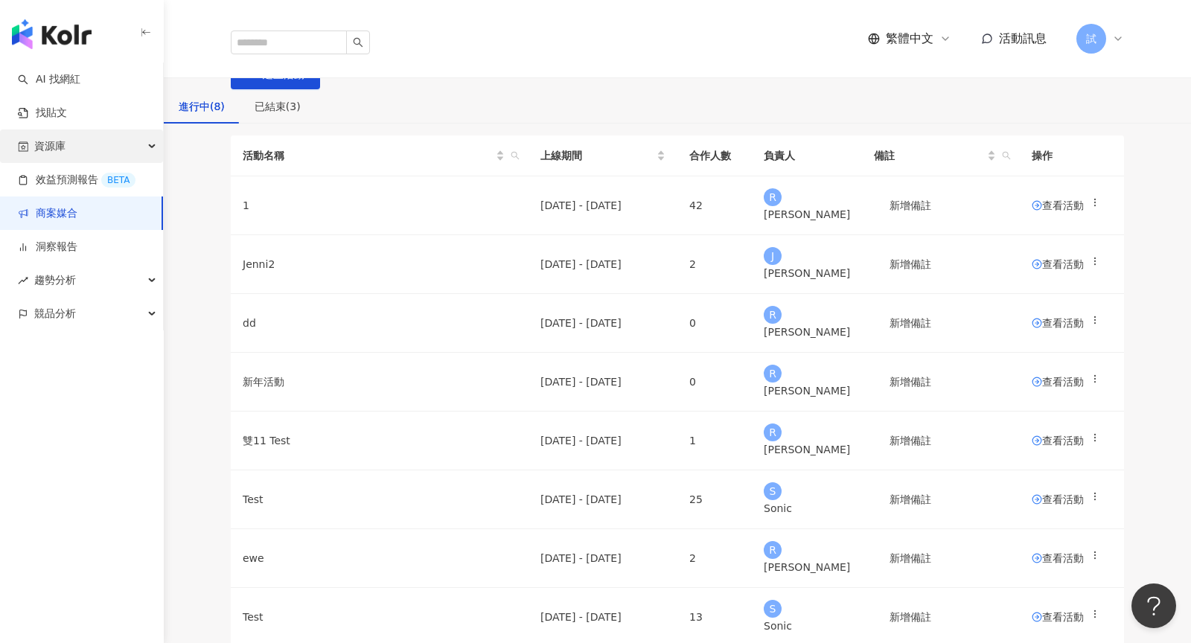
click at [106, 135] on div "資源庫" at bounding box center [81, 145] width 163 height 33
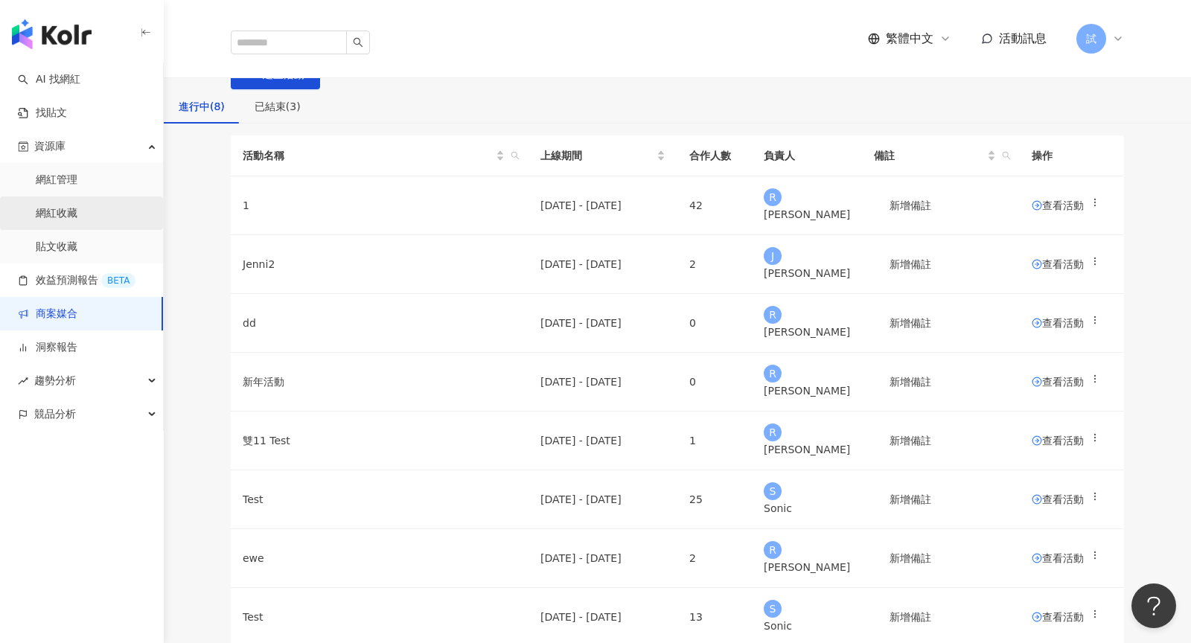
click at [77, 217] on link "網紅收藏" at bounding box center [57, 213] width 42 height 15
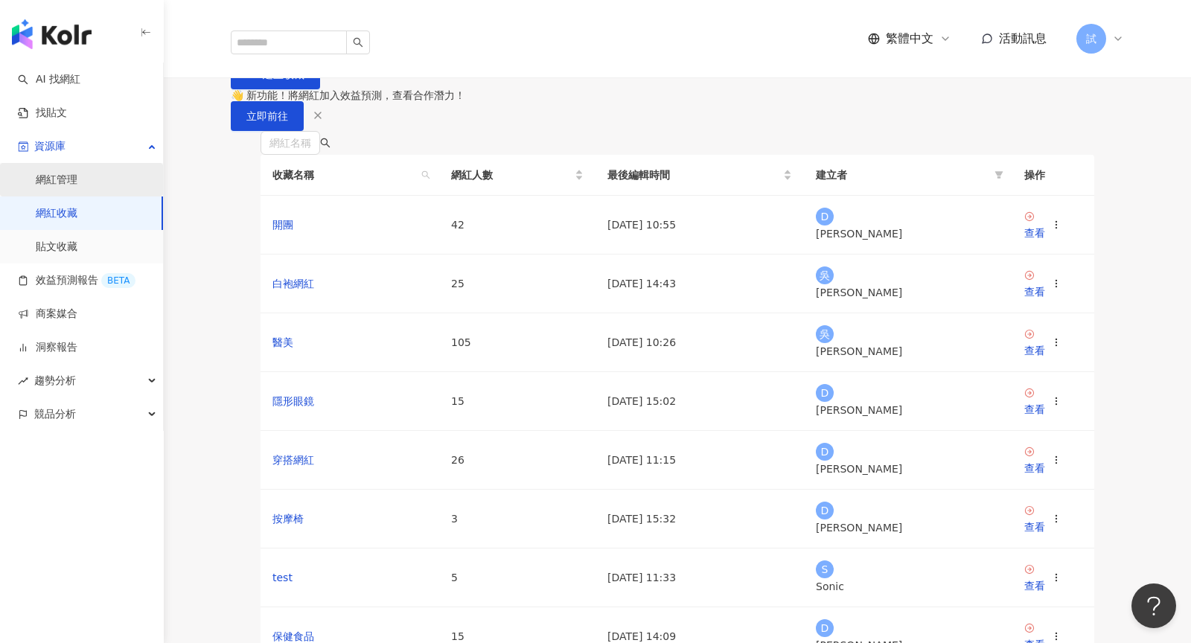
click at [77, 184] on link "網紅管理" at bounding box center [57, 180] width 42 height 15
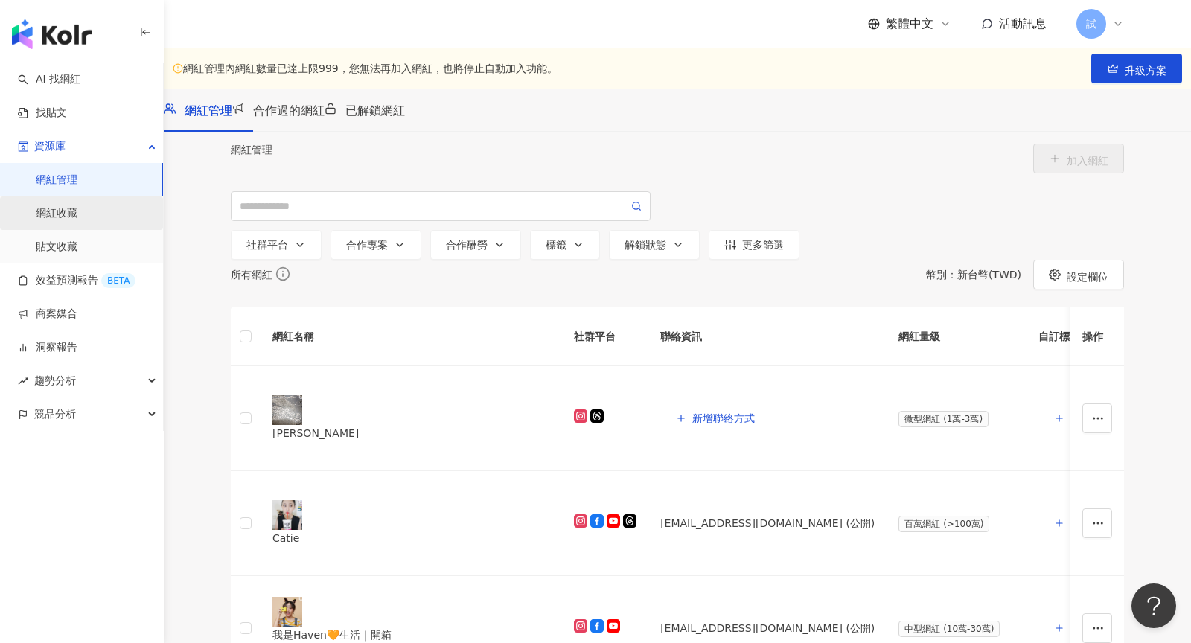
click at [77, 217] on link "網紅收藏" at bounding box center [57, 213] width 42 height 15
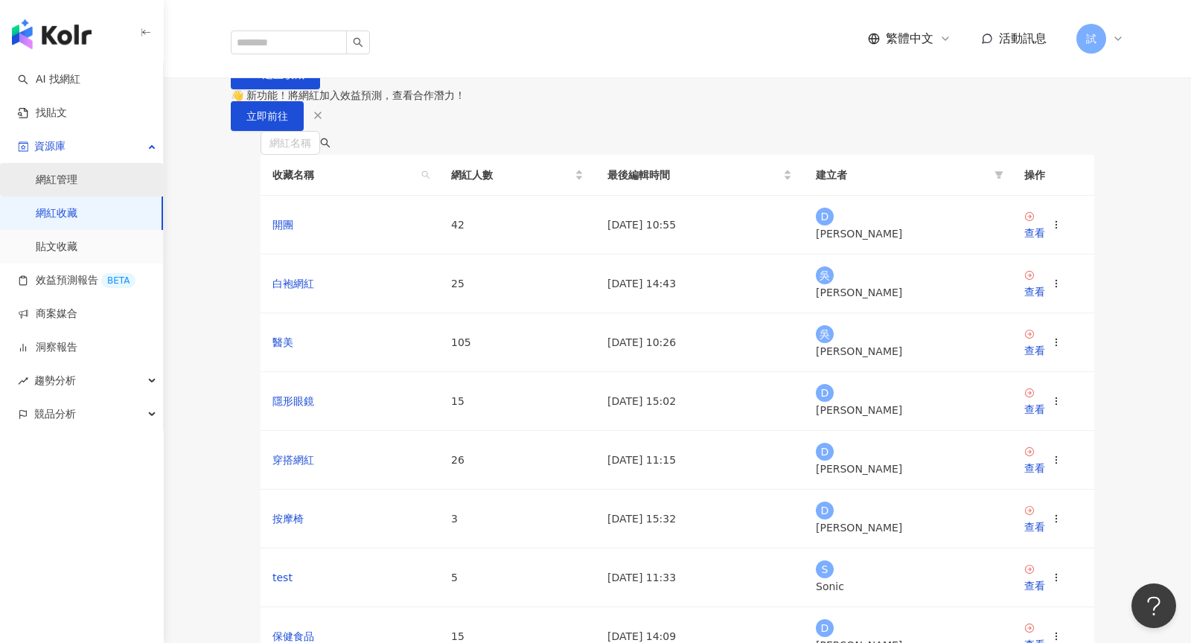
click at [74, 173] on link "網紅管理" at bounding box center [57, 180] width 42 height 15
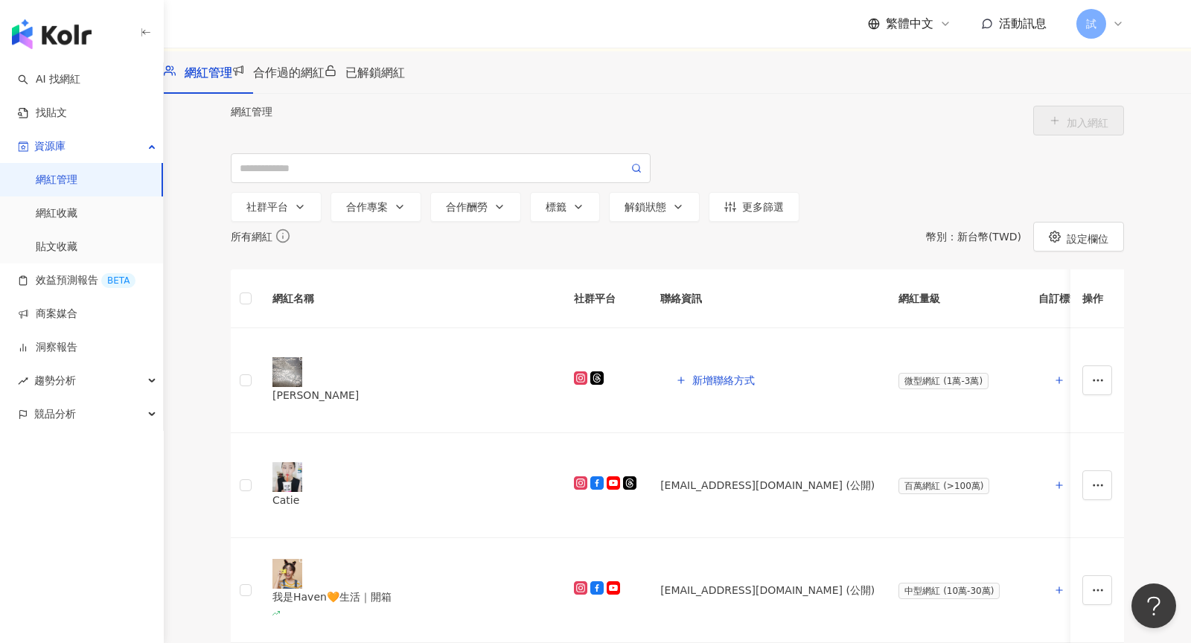
scroll to position [37, 0]
click at [324, 80] on span "合作過的網紅" at bounding box center [288, 73] width 71 height 14
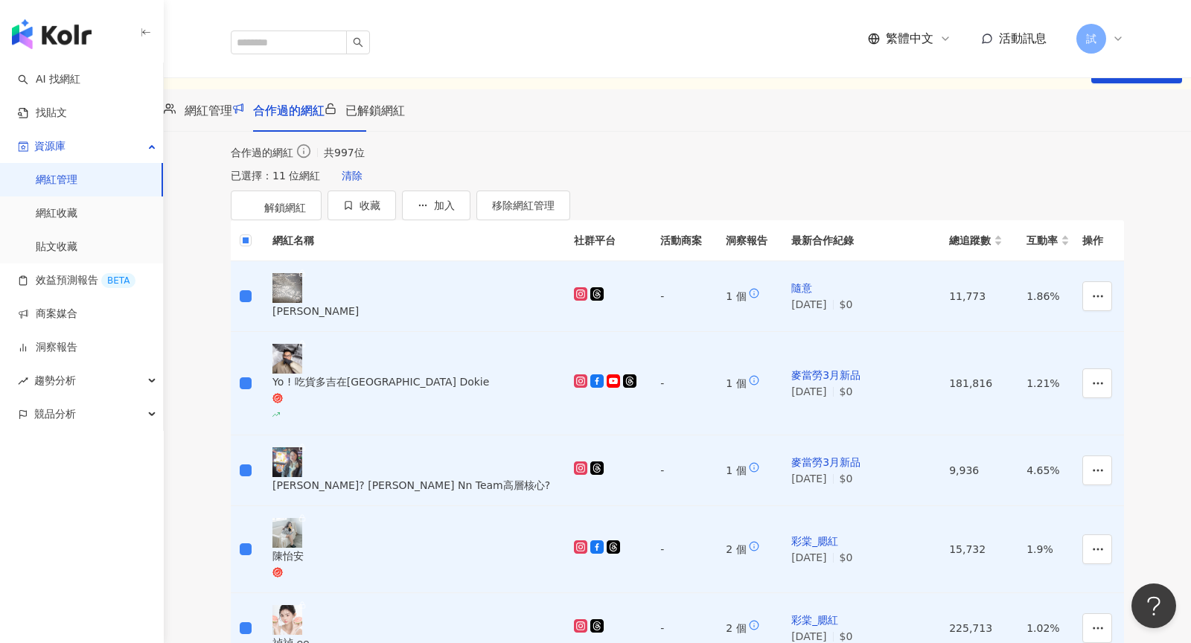
scroll to position [609, 0]
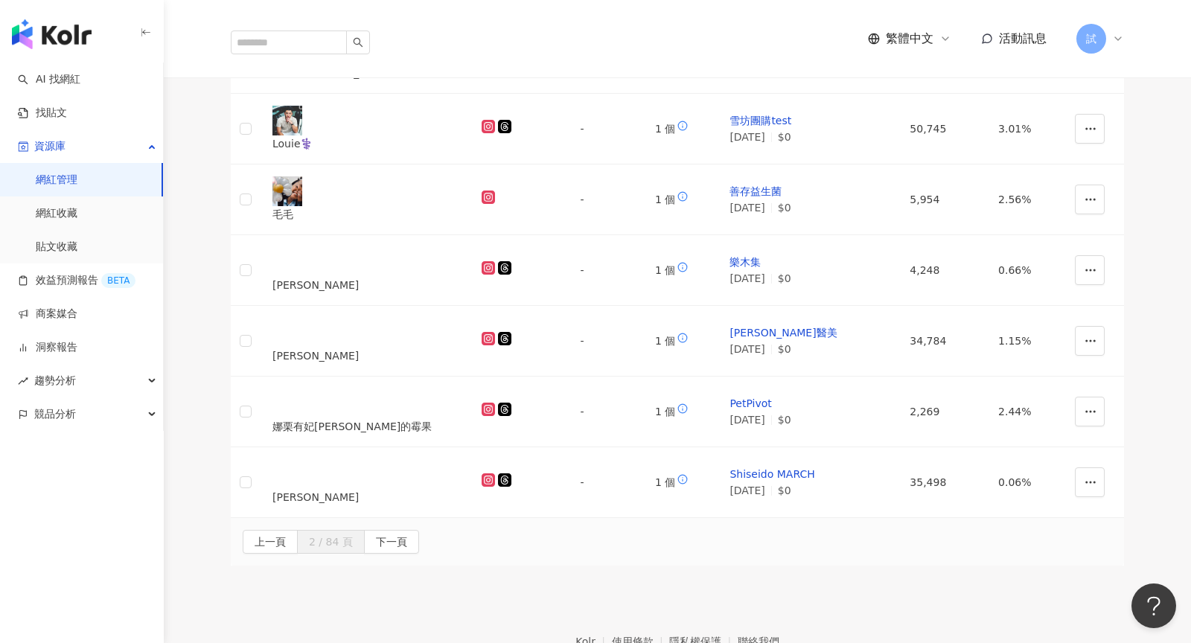
scroll to position [614, 0]
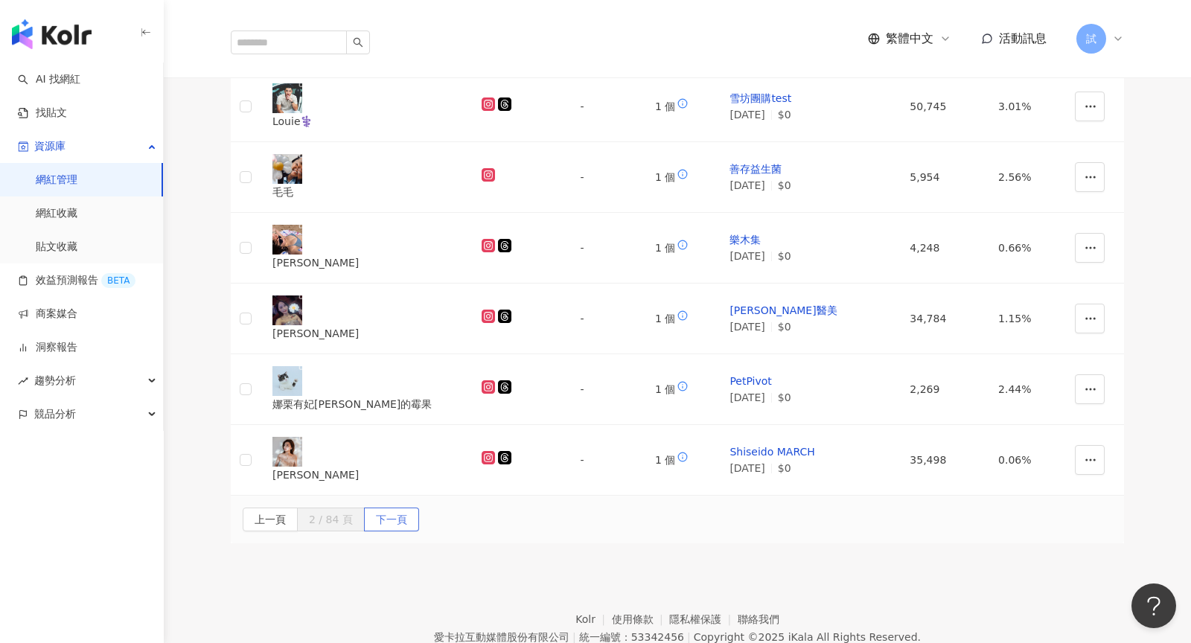
click at [407, 508] on span "下一頁" at bounding box center [391, 520] width 31 height 24
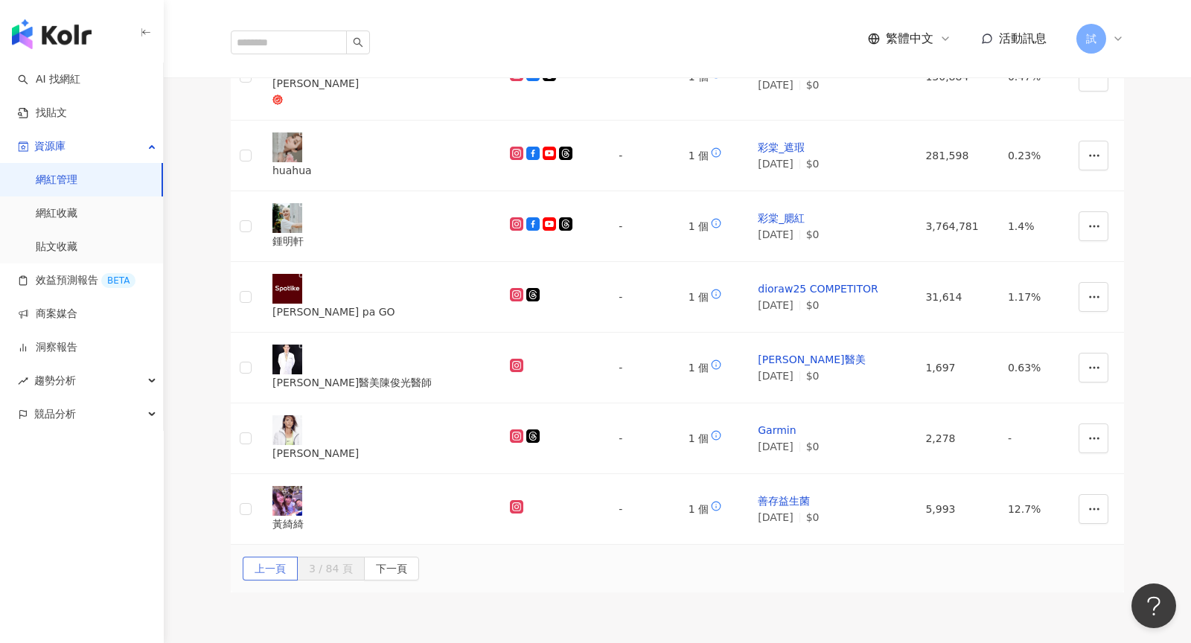
click at [286, 557] on span "上一頁" at bounding box center [270, 569] width 31 height 24
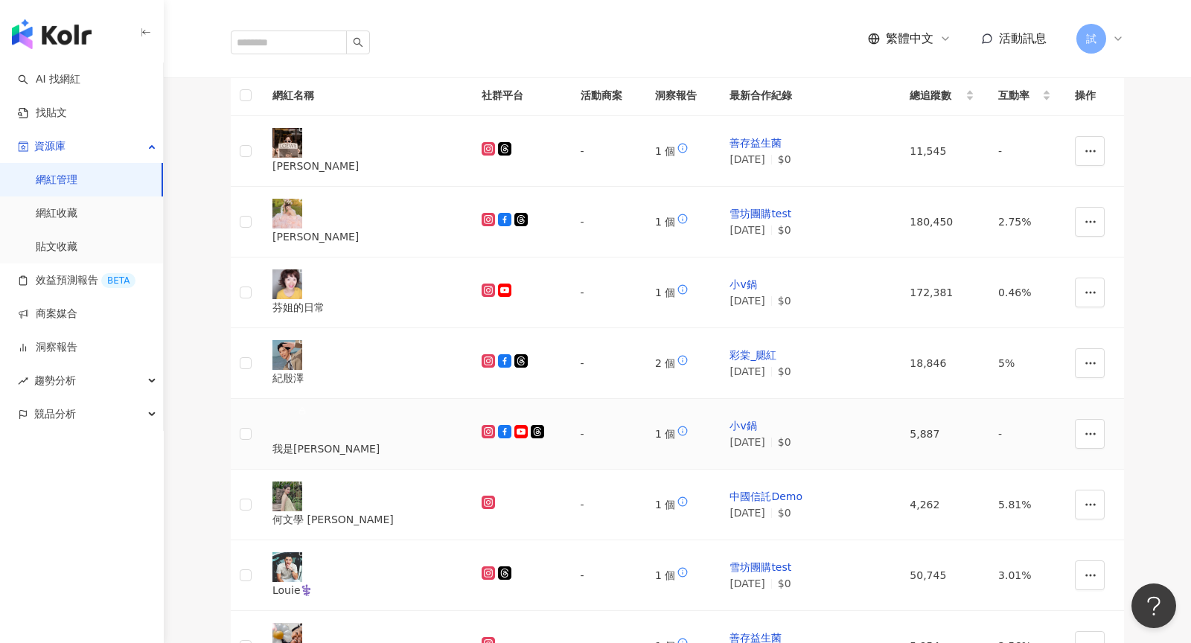
scroll to position [500, 0]
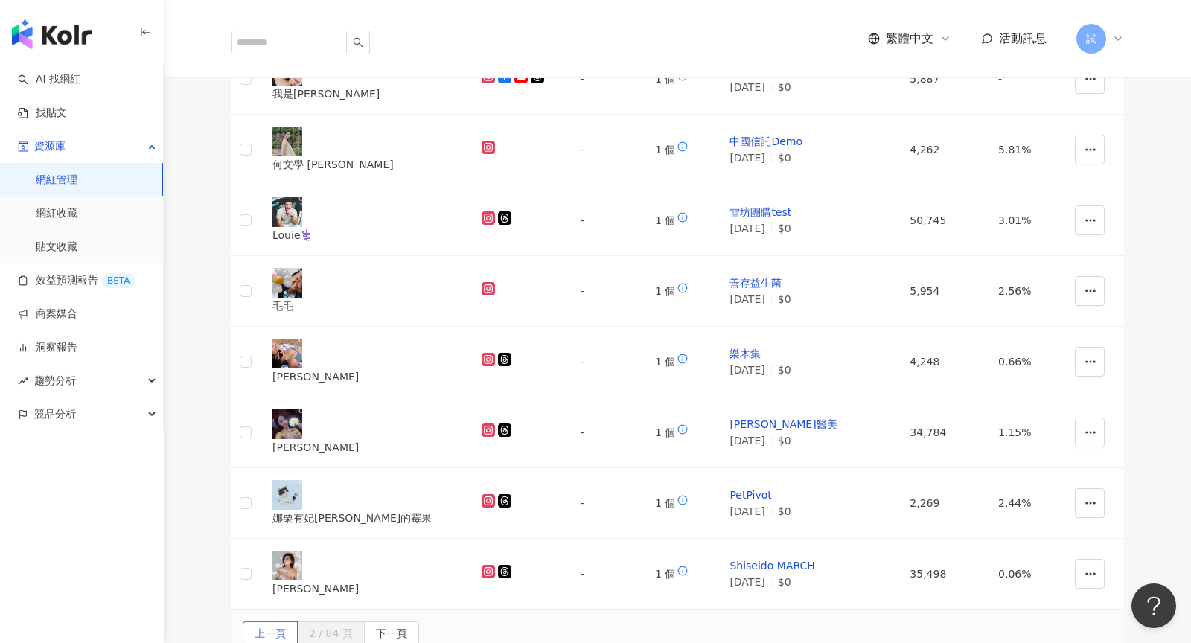
click at [286, 622] on span "上一頁" at bounding box center [270, 634] width 31 height 24
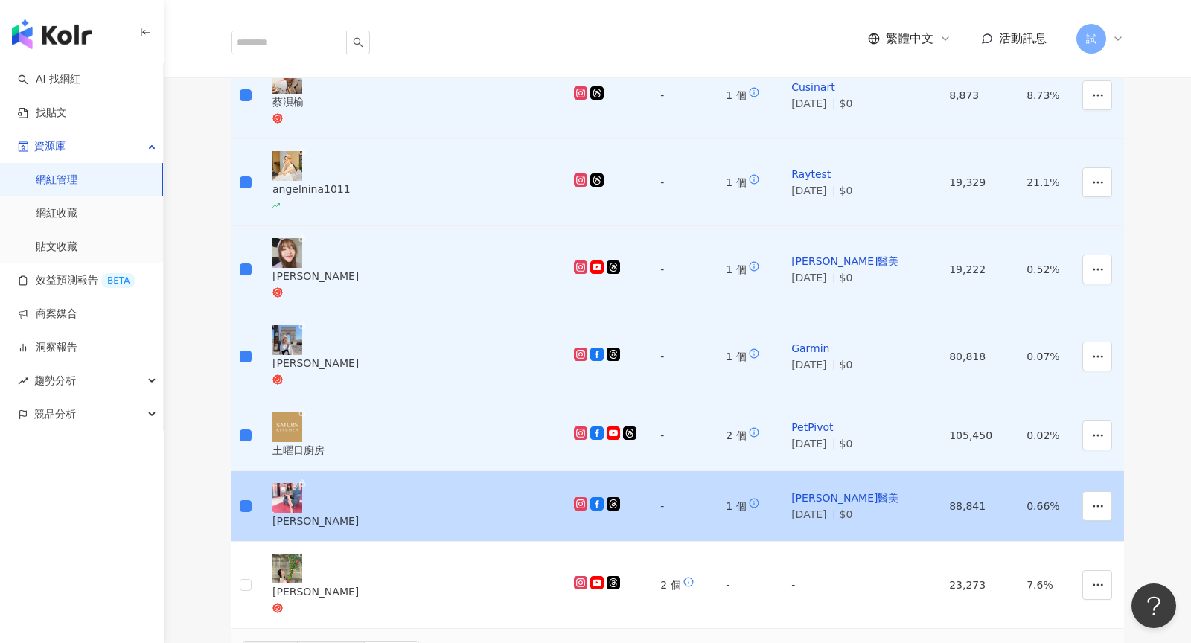
scroll to position [0, 0]
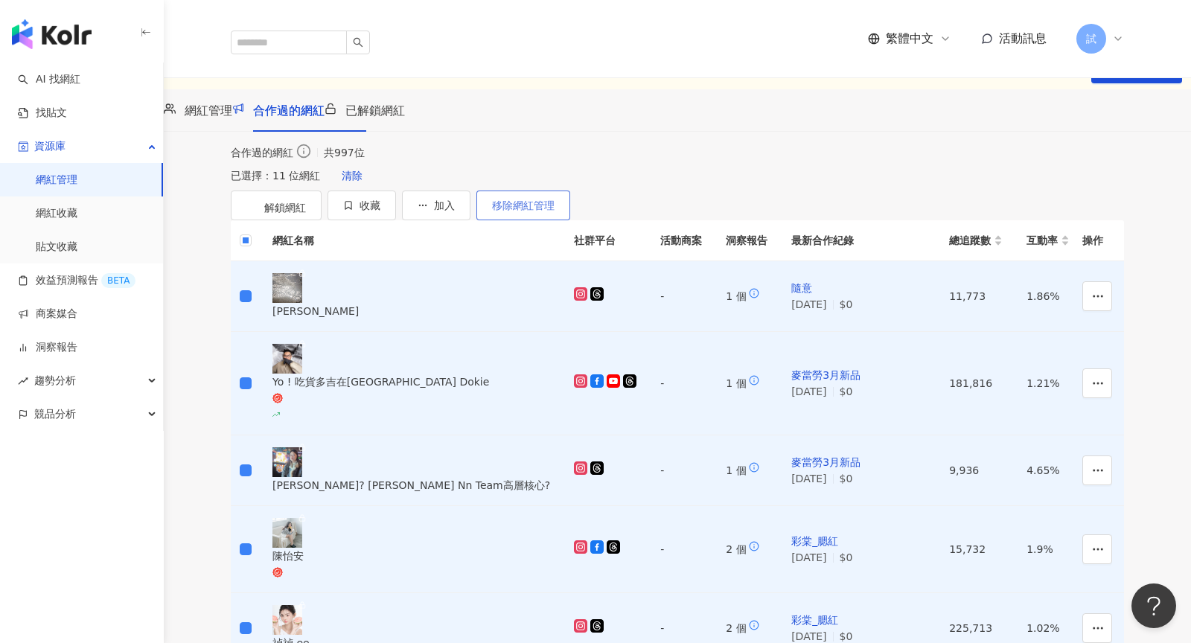
click at [554, 211] on span "移除網紅管理" at bounding box center [523, 205] width 63 height 12
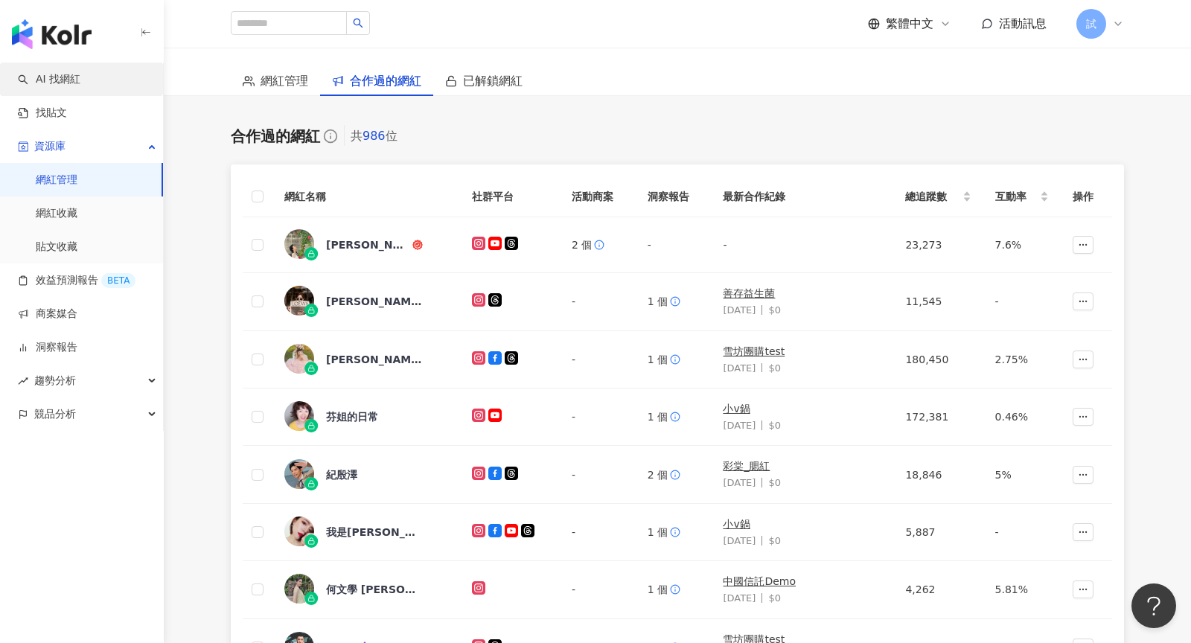
click at [80, 73] on link "AI 找網紅" at bounding box center [49, 79] width 63 height 15
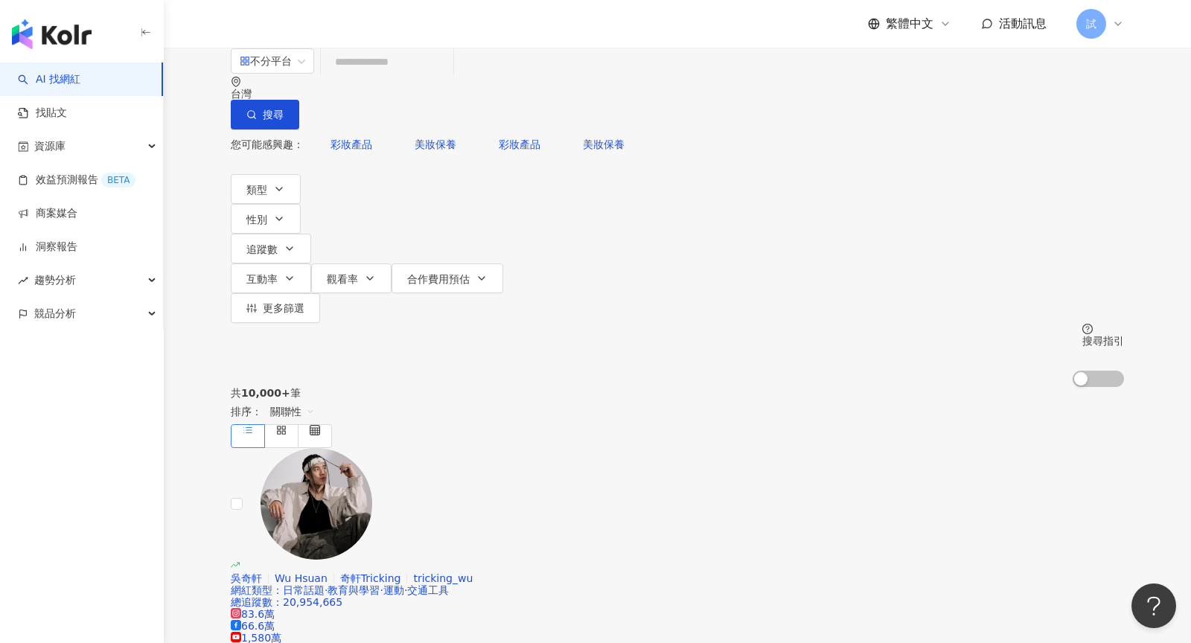
click at [443, 76] on input "search" at bounding box center [387, 62] width 121 height 28
type input "****"
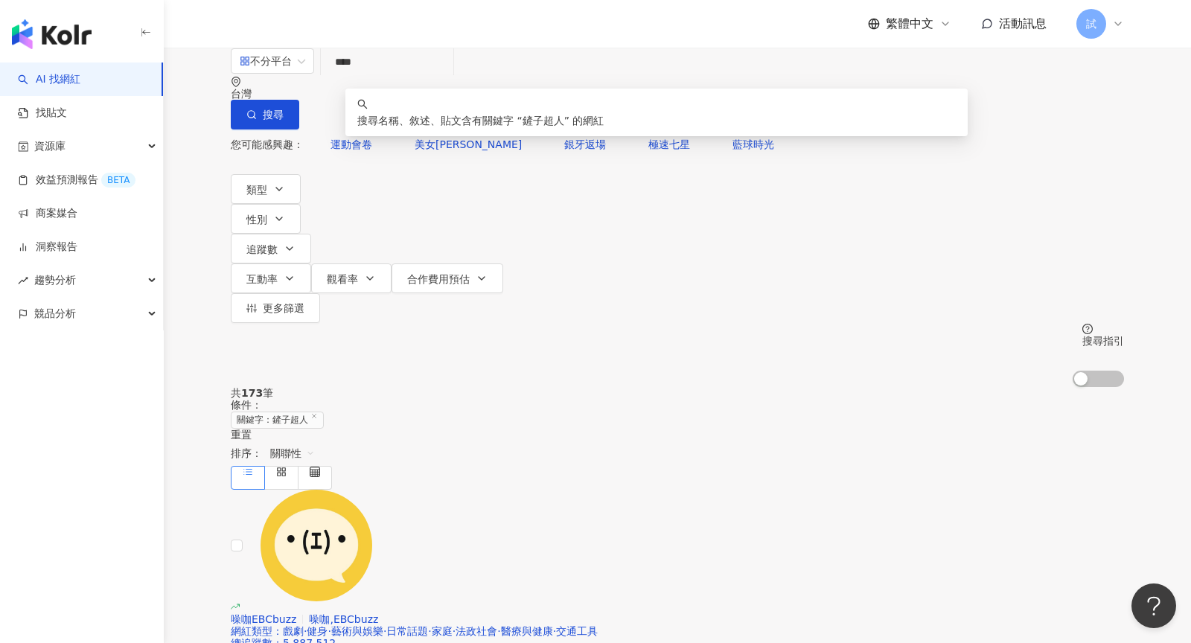
click at [315, 441] on span "關聯性" at bounding box center [292, 453] width 45 height 24
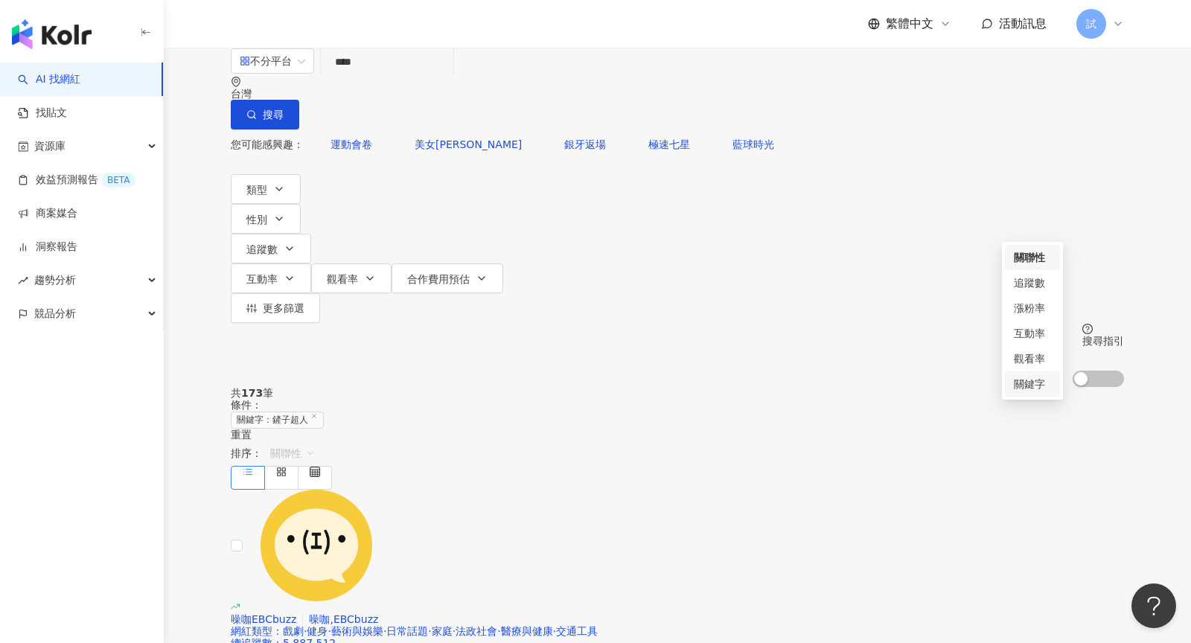
click at [1017, 376] on div "關鍵字" at bounding box center [1032, 384] width 37 height 16
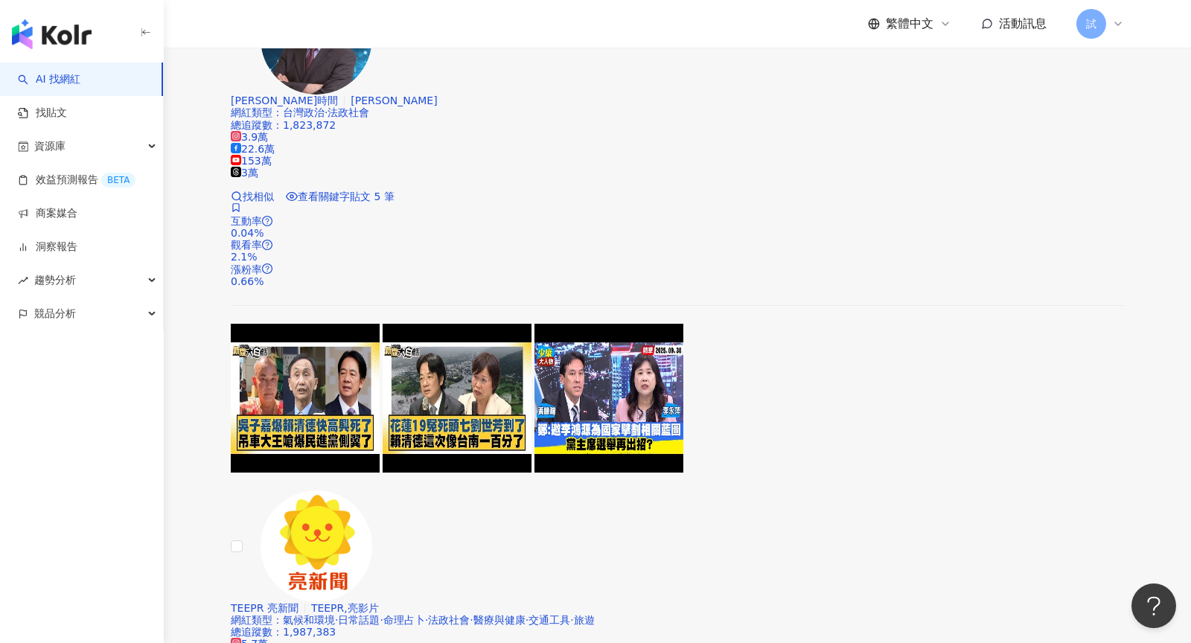
scroll to position [2274, 0]
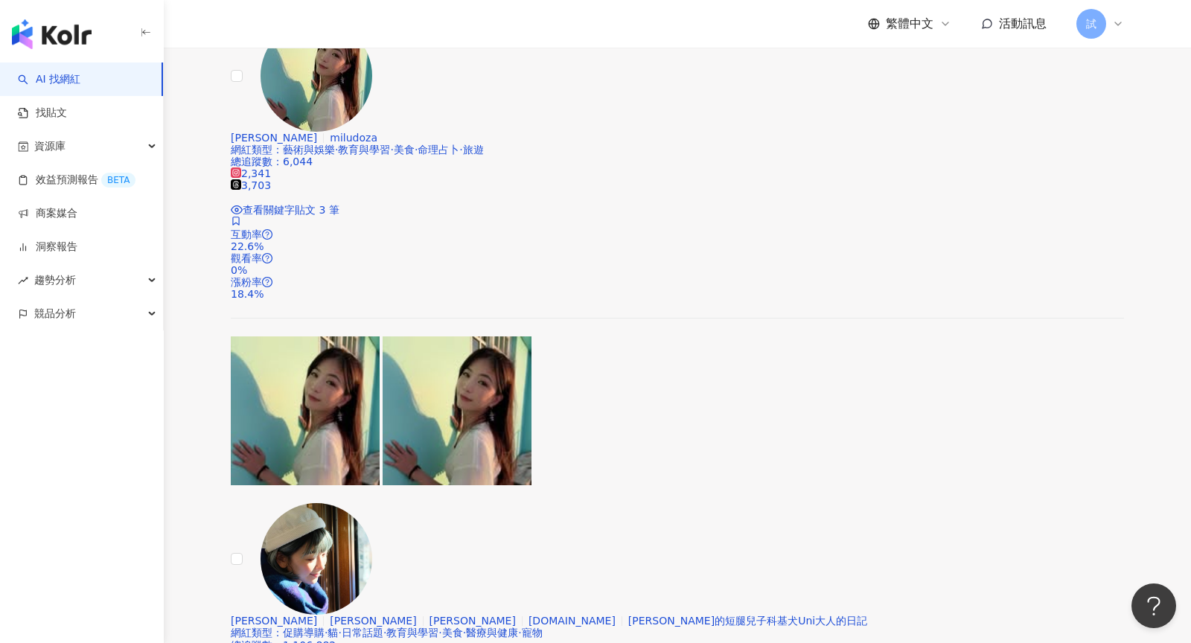
scroll to position [1375, 0]
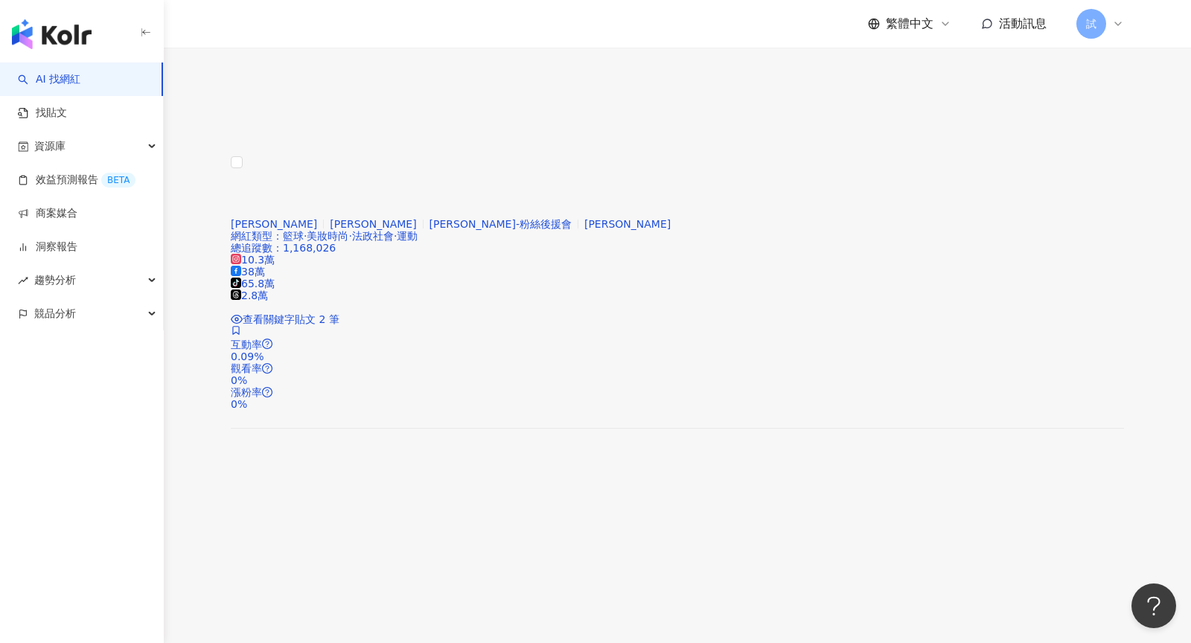
scroll to position [2143, 0]
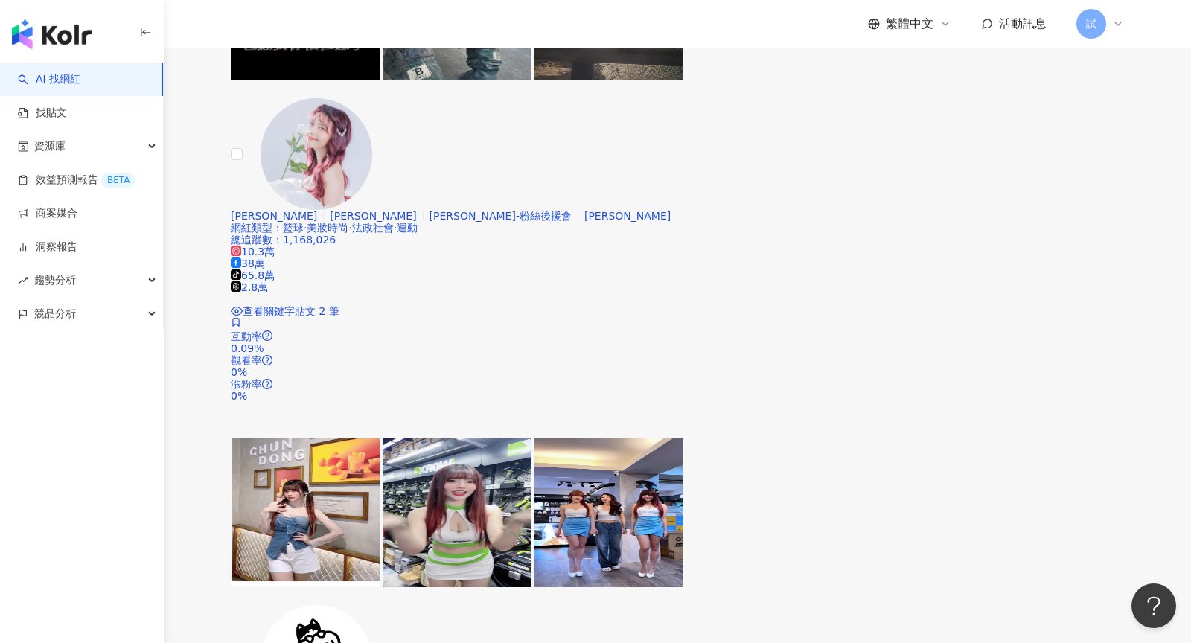
scroll to position [2453, 0]
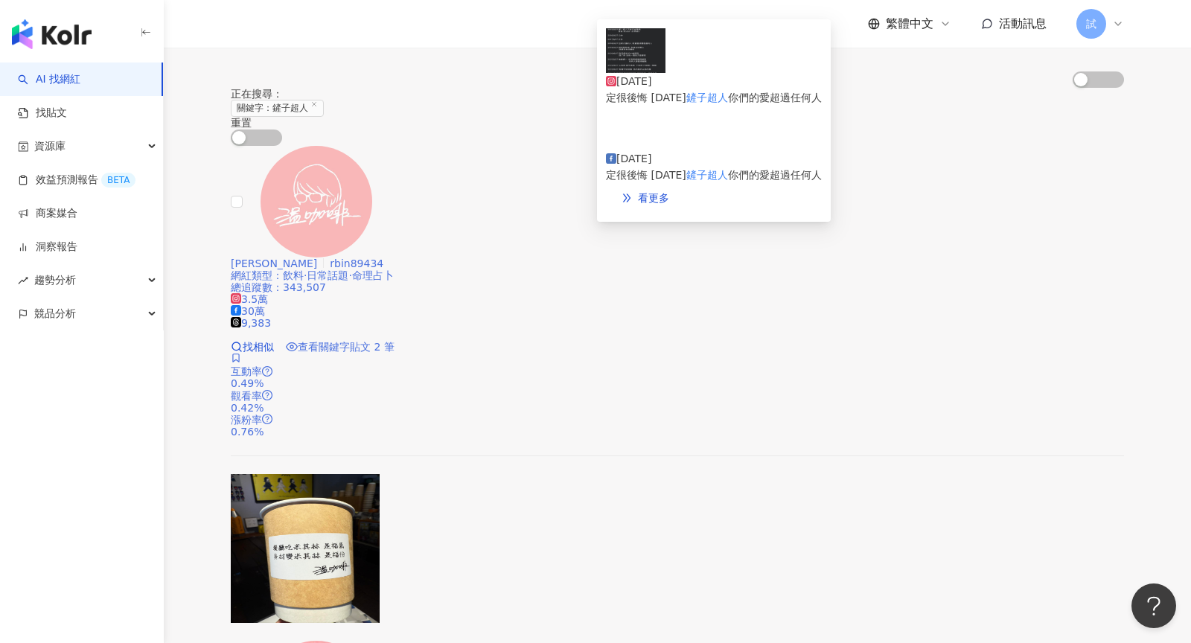
scroll to position [0, 0]
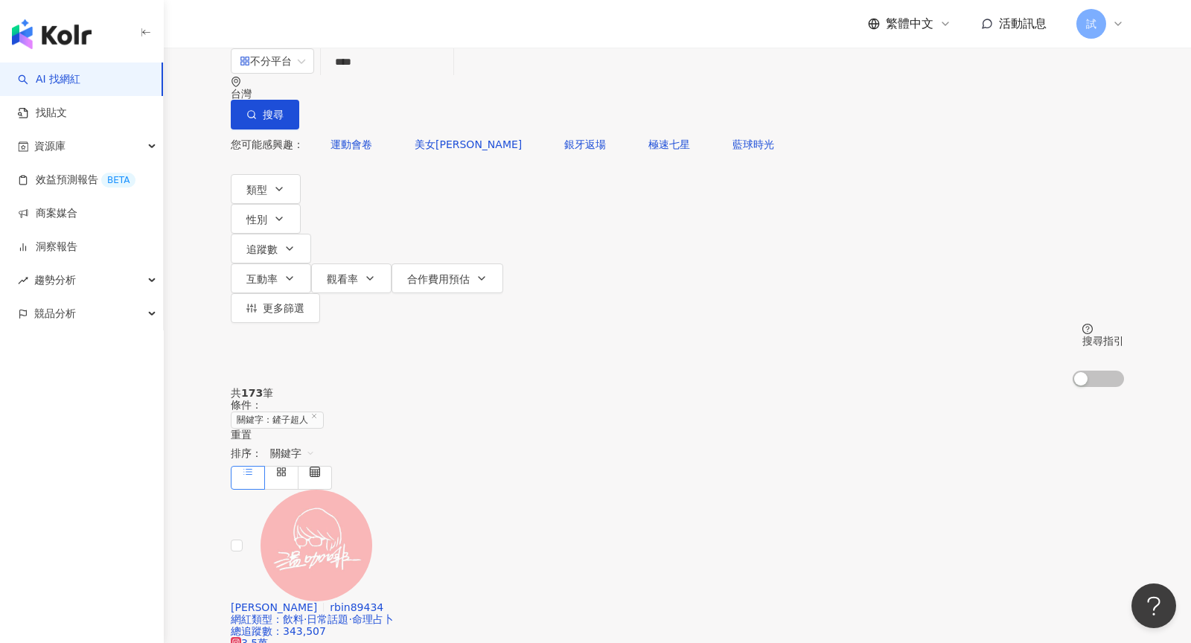
click at [80, 83] on link "AI 找網紅" at bounding box center [49, 79] width 63 height 15
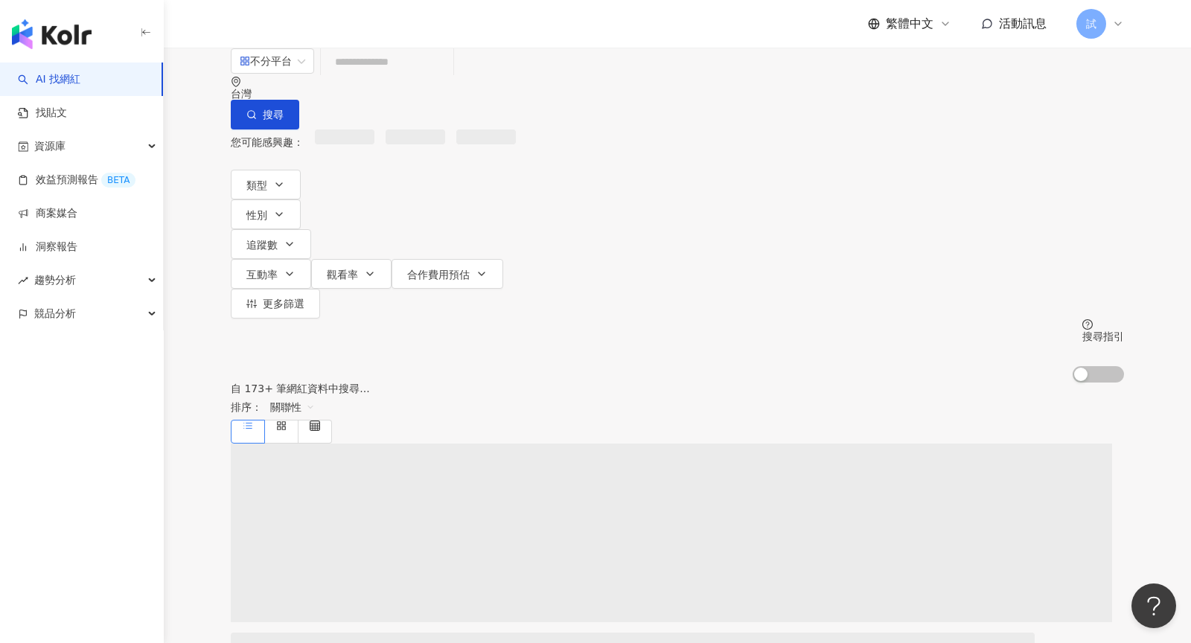
click at [447, 76] on input "search" at bounding box center [387, 62] width 121 height 28
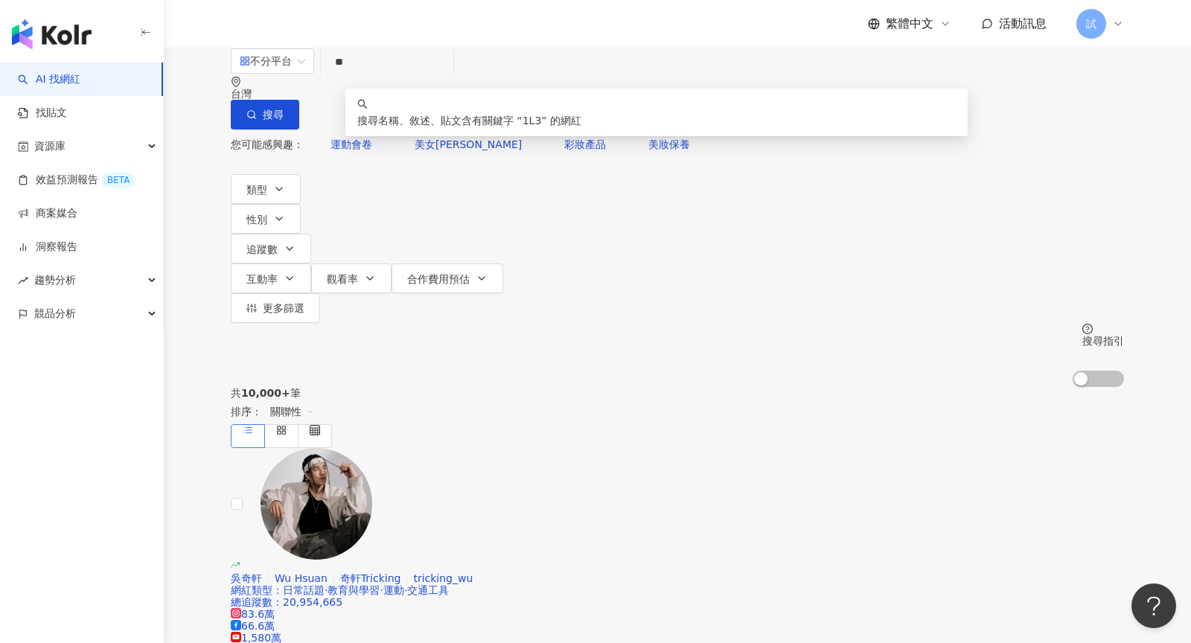
type input "*"
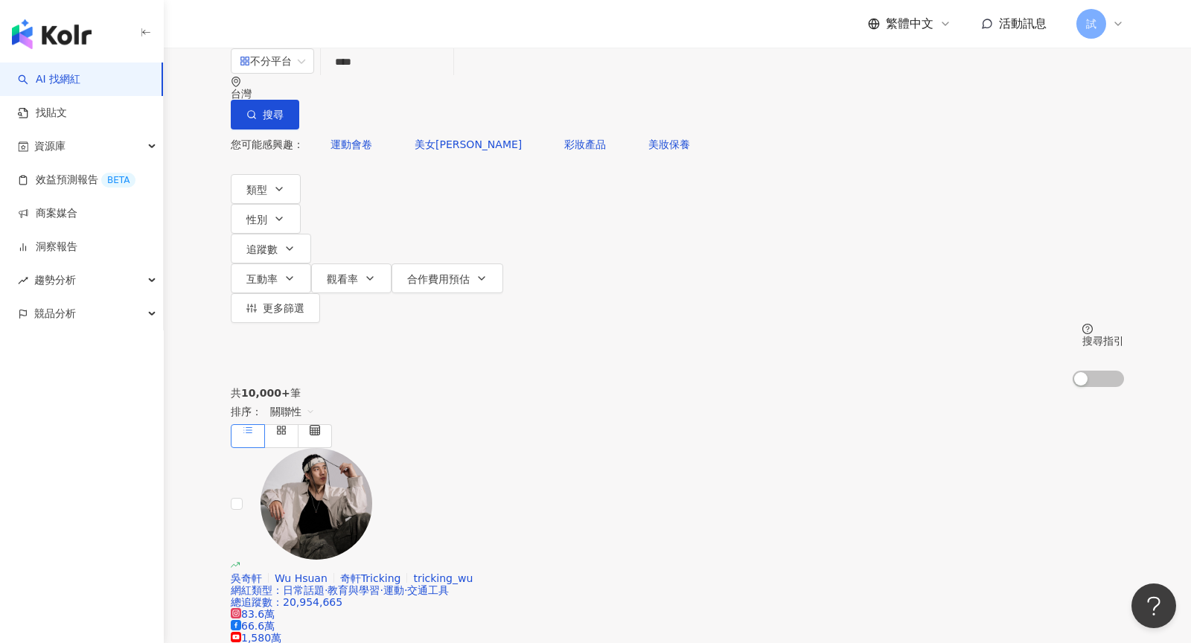
type input "****"
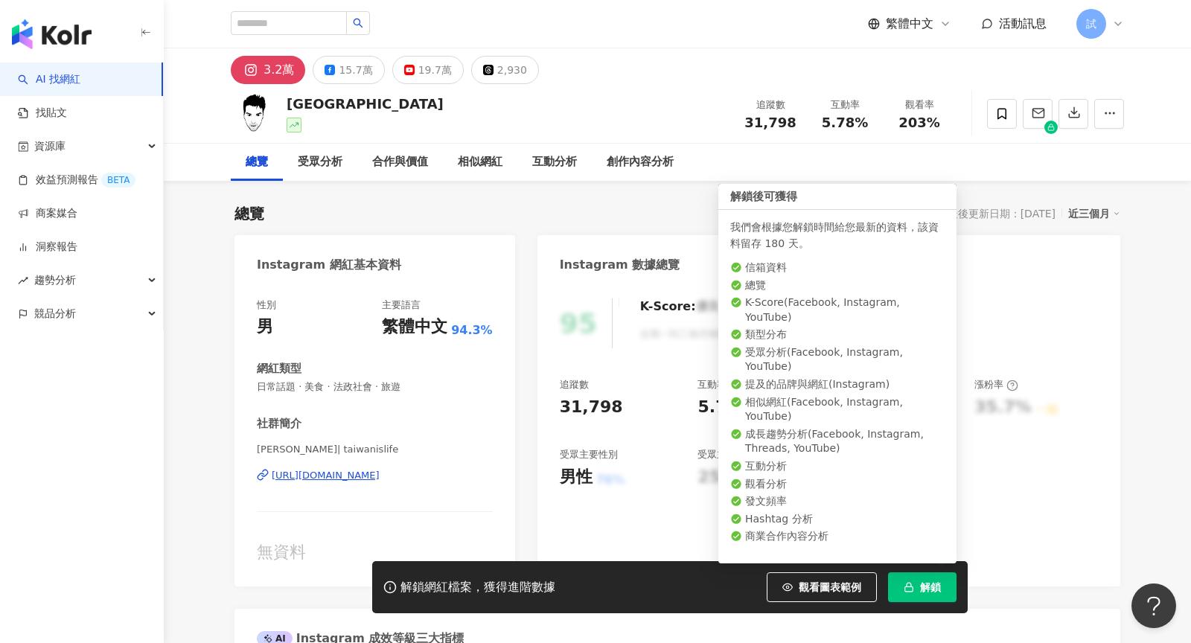
click at [921, 583] on span "解鎖" at bounding box center [930, 587] width 21 height 12
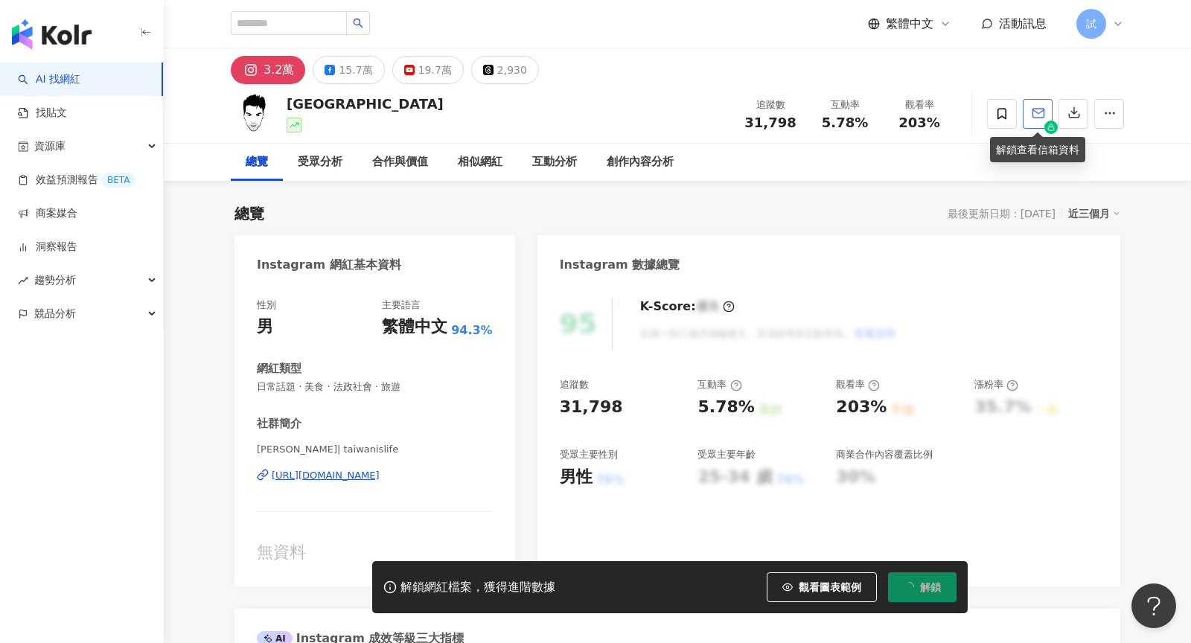
click at [1040, 115] on icon "button" at bounding box center [1038, 112] width 13 height 13
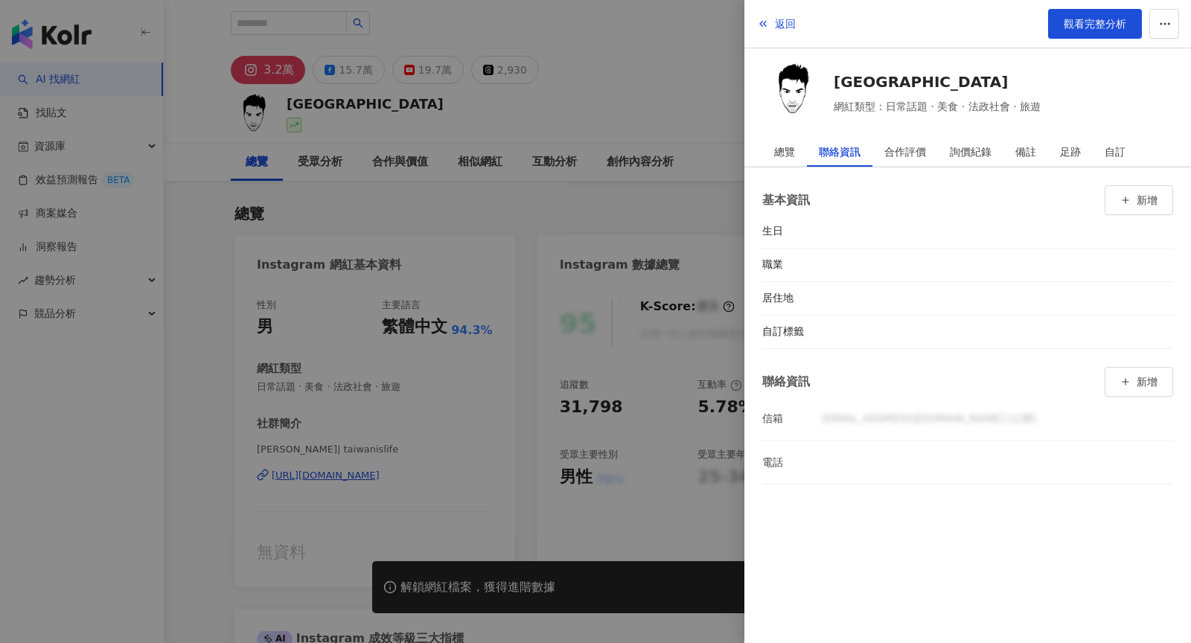
click at [662, 157] on div at bounding box center [595, 321] width 1191 height 643
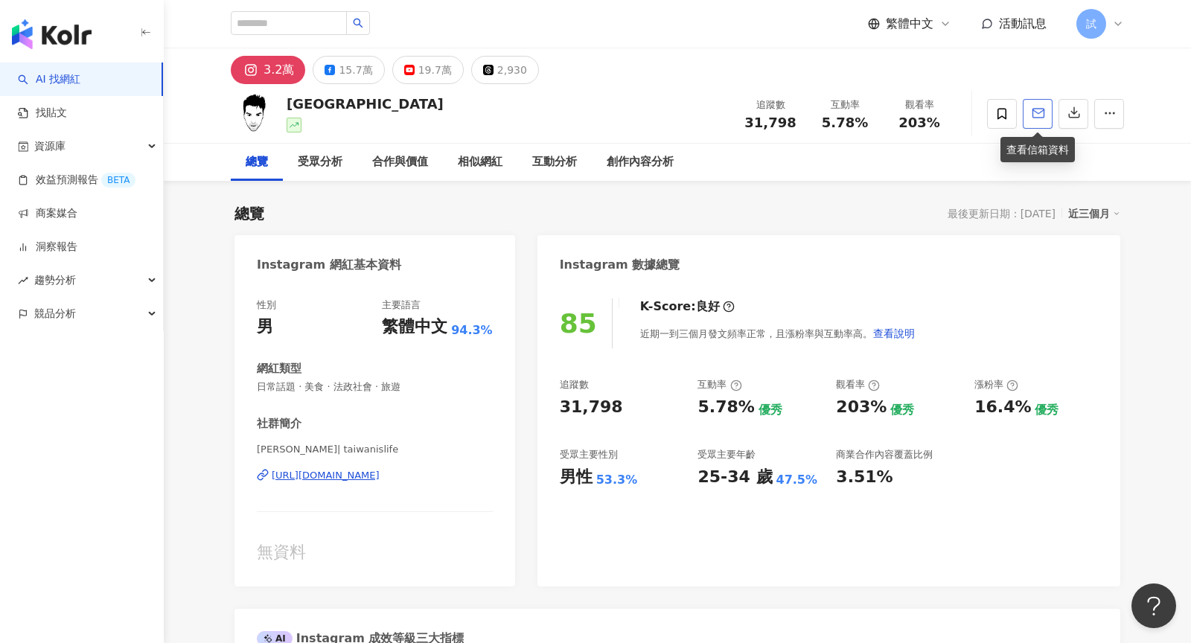
click at [1035, 123] on button "button" at bounding box center [1038, 114] width 30 height 30
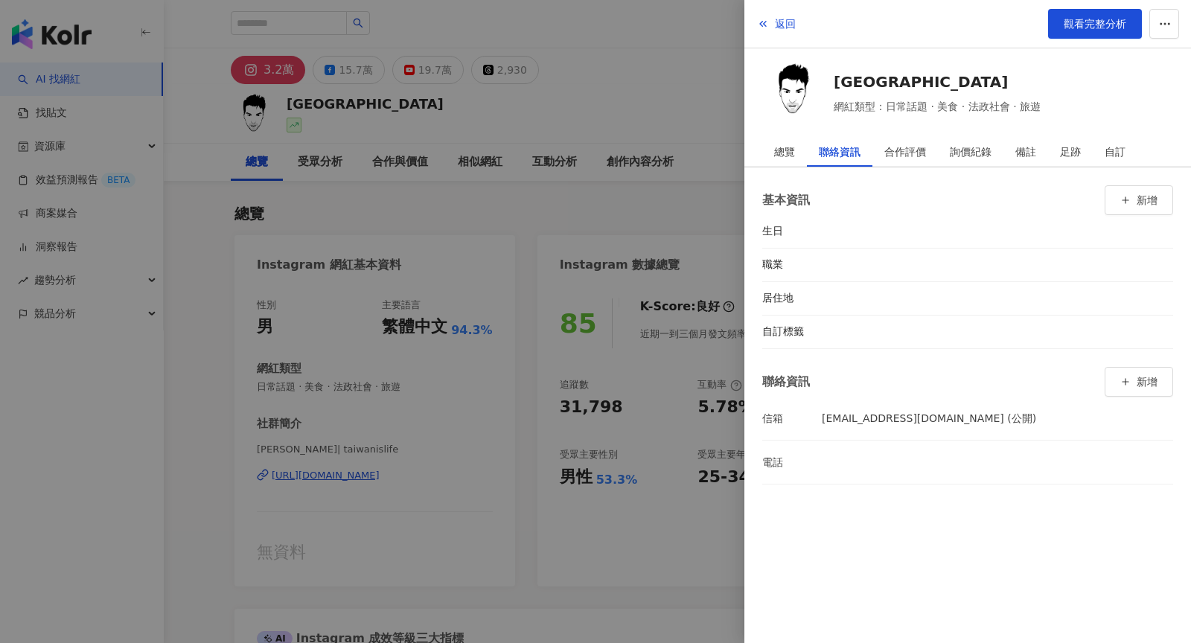
click at [733, 211] on div at bounding box center [595, 321] width 1191 height 643
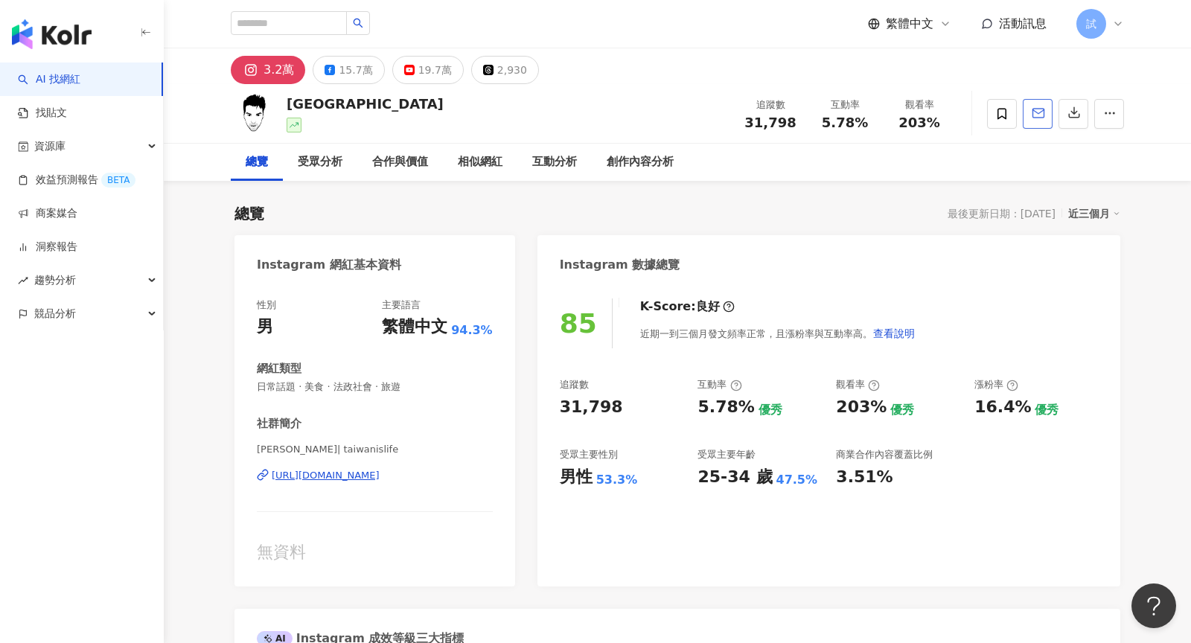
click at [1040, 115] on icon "button" at bounding box center [1038, 112] width 13 height 13
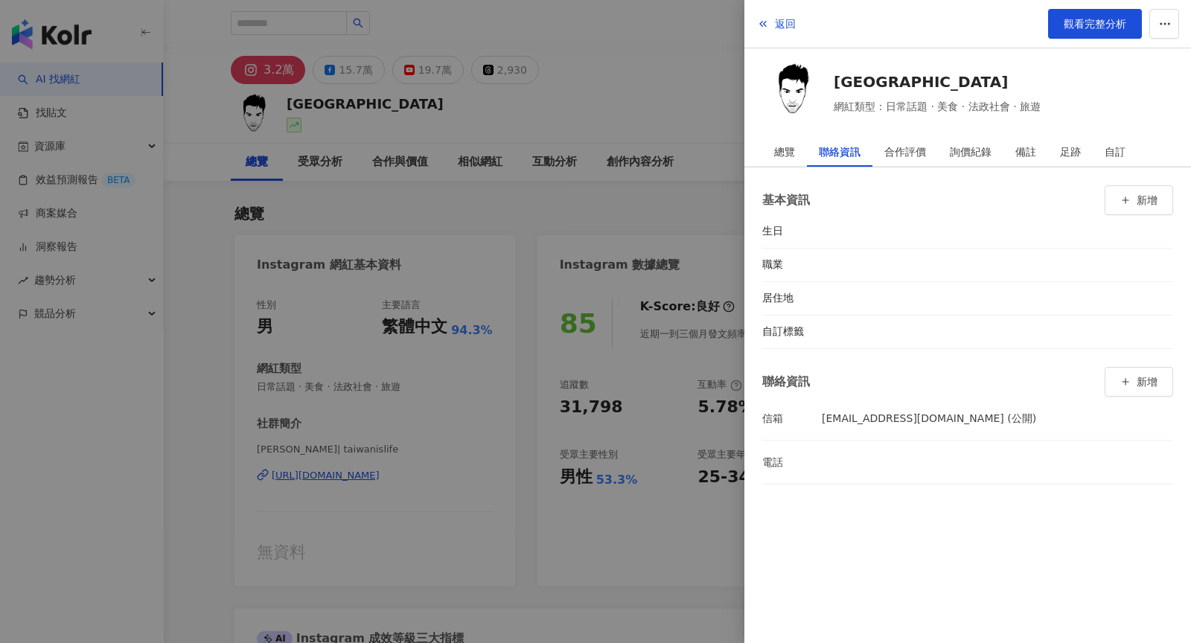
click at [802, 45] on div "返回 觀看完整分析" at bounding box center [967, 24] width 447 height 48
click at [680, 209] on div at bounding box center [595, 321] width 1191 height 643
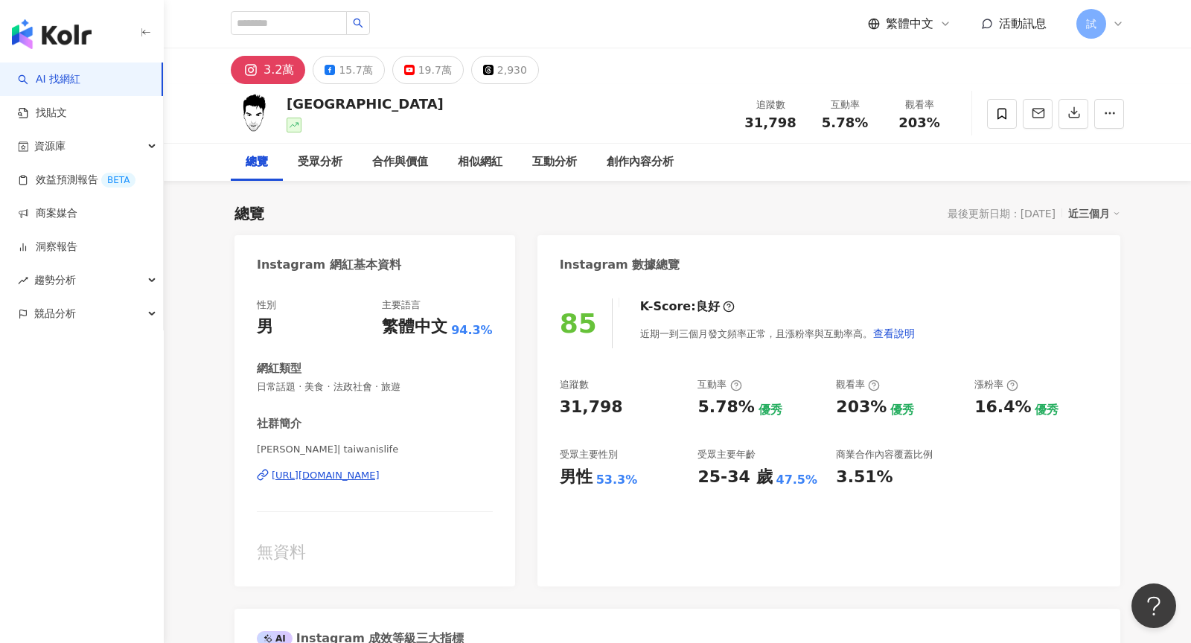
click at [80, 72] on link "AI 找網紅" at bounding box center [49, 79] width 63 height 15
